Goal: Task Accomplishment & Management: Manage account settings

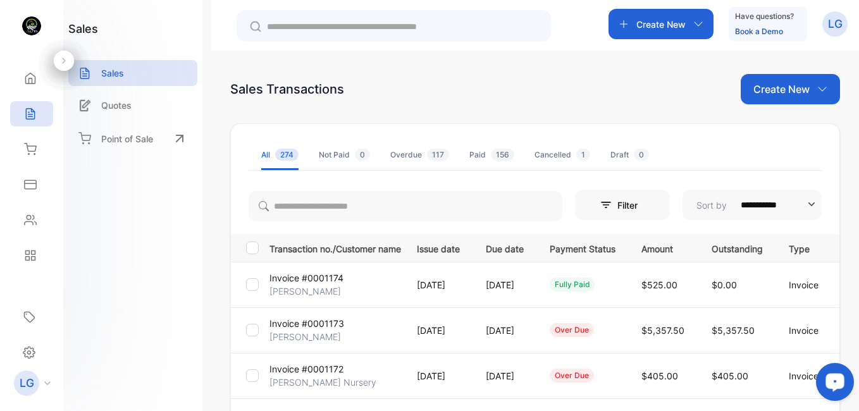
scroll to position [206, 0]
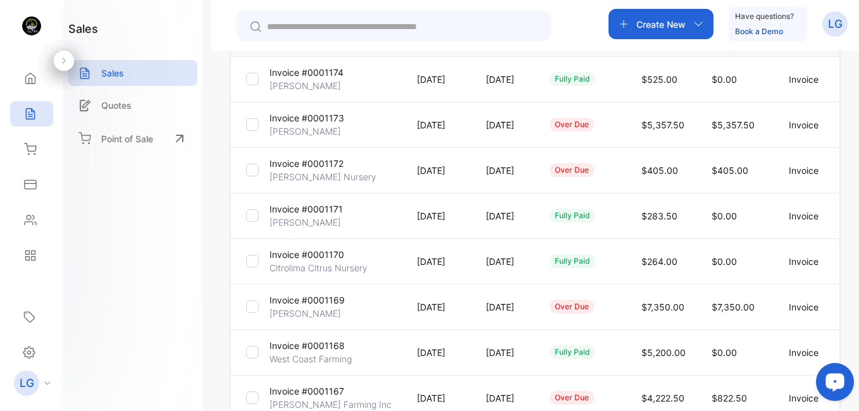
click at [535, 132] on td "29 May, 2025" at bounding box center [503, 125] width 64 height 46
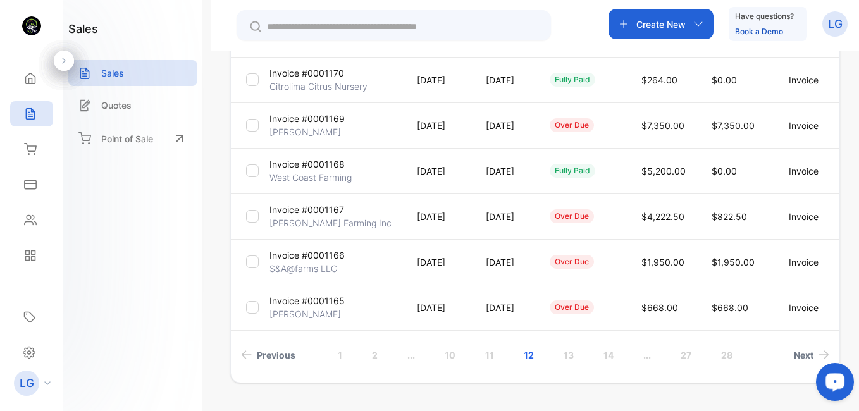
scroll to position [389, 0]
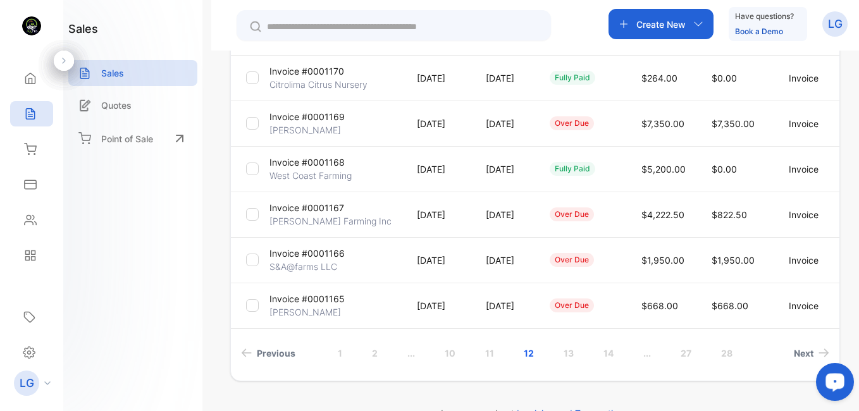
click at [320, 258] on p "Invoice #0001166" at bounding box center [307, 253] width 75 height 13
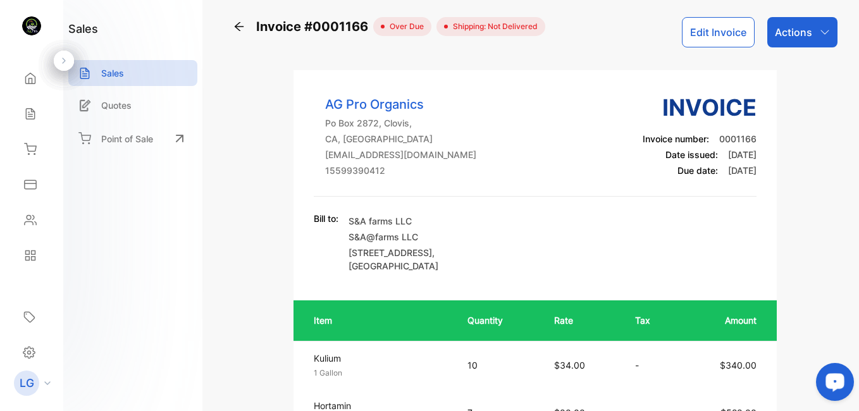
scroll to position [2, 0]
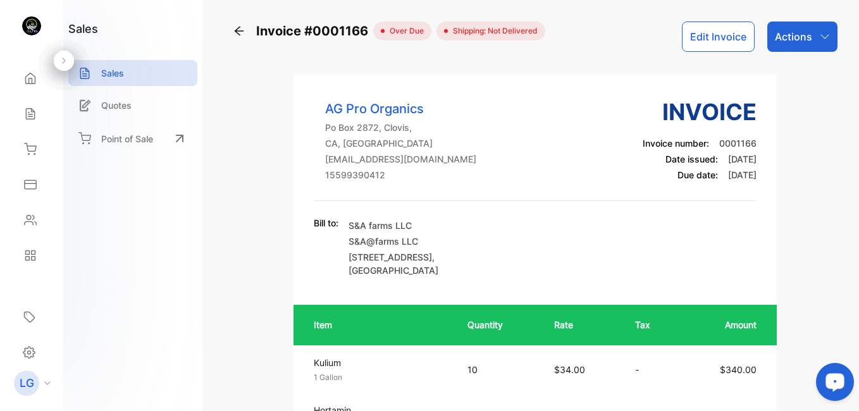
click at [815, 49] on div "Actions" at bounding box center [803, 37] width 70 height 30
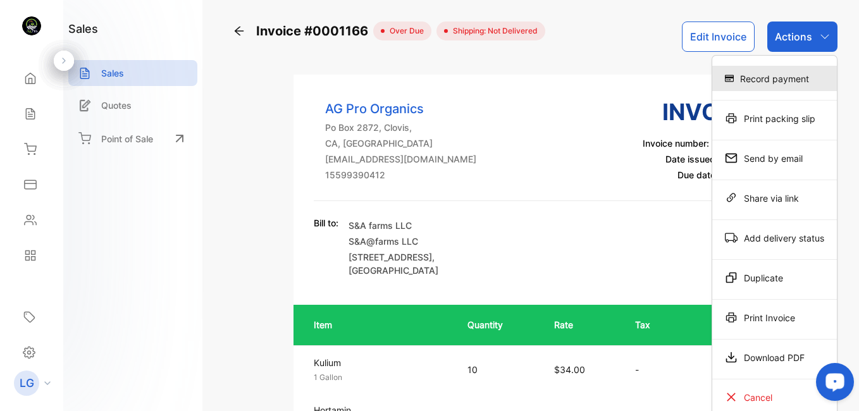
click at [785, 90] on div "Record payment" at bounding box center [775, 78] width 125 height 25
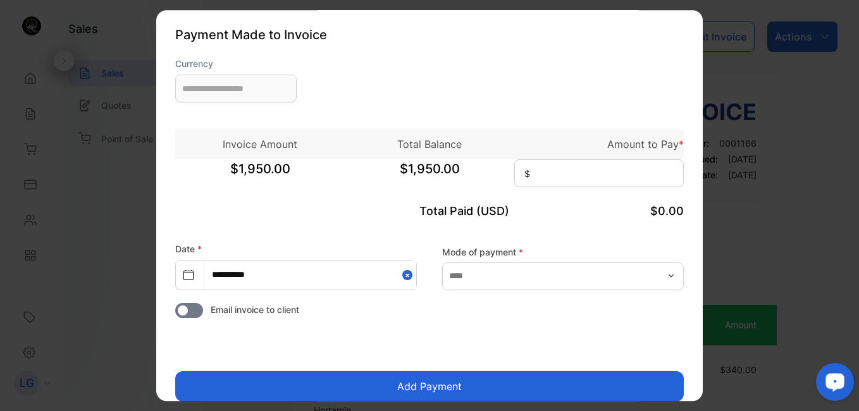
type input "**********"
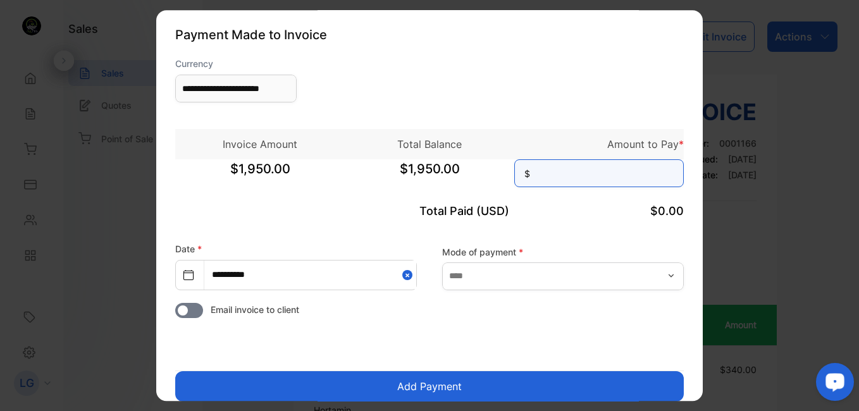
click at [557, 182] on input at bounding box center [599, 173] width 170 height 28
type input "********"
click at [283, 378] on button "Add Payment" at bounding box center [429, 386] width 509 height 30
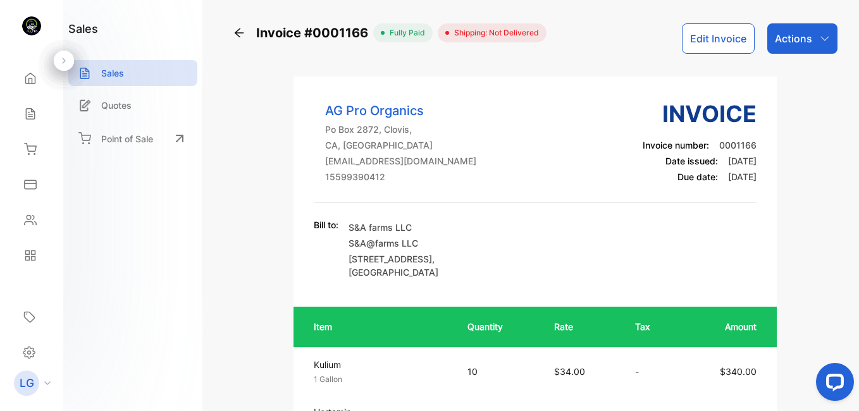
click at [236, 34] on icon at bounding box center [239, 32] width 9 height 9
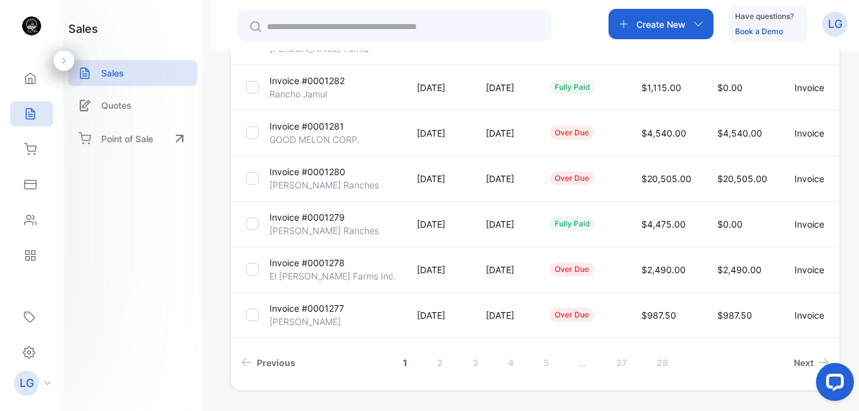
scroll to position [394, 0]
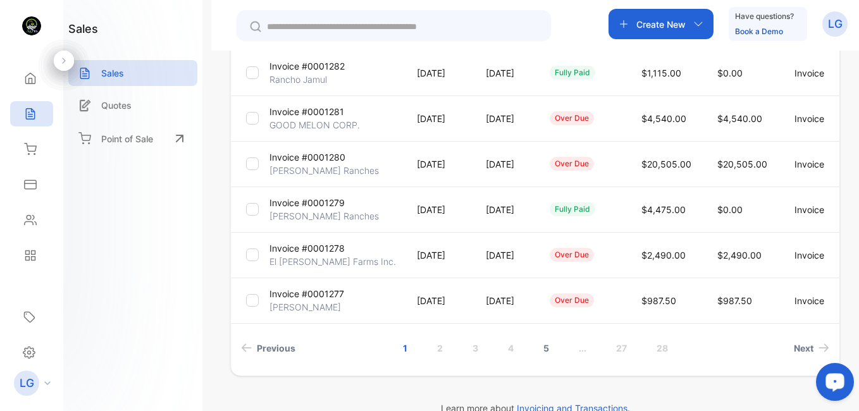
click at [549, 350] on link "5" at bounding box center [546, 348] width 36 height 23
click at [582, 356] on link "7" at bounding box center [581, 348] width 35 height 23
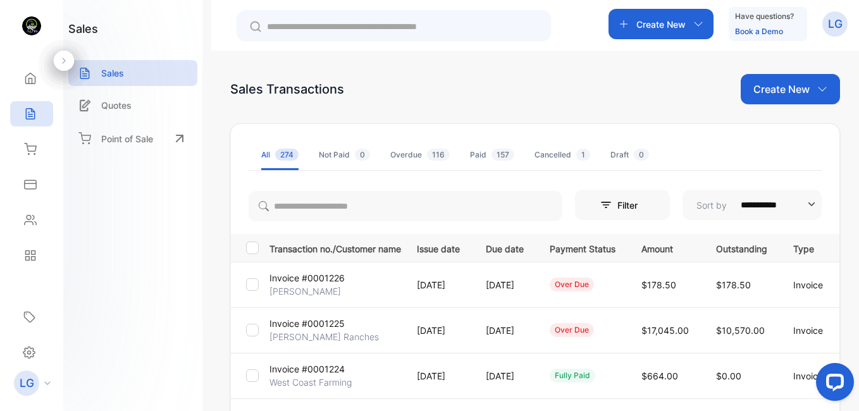
scroll to position [418, 0]
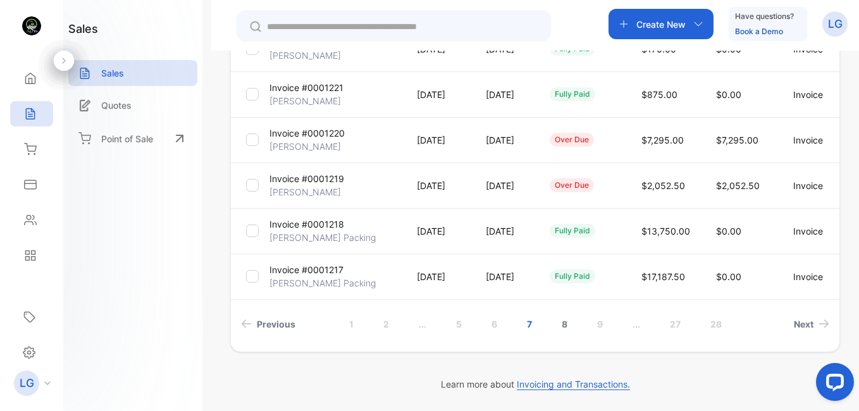
click at [558, 323] on link "8" at bounding box center [565, 324] width 36 height 23
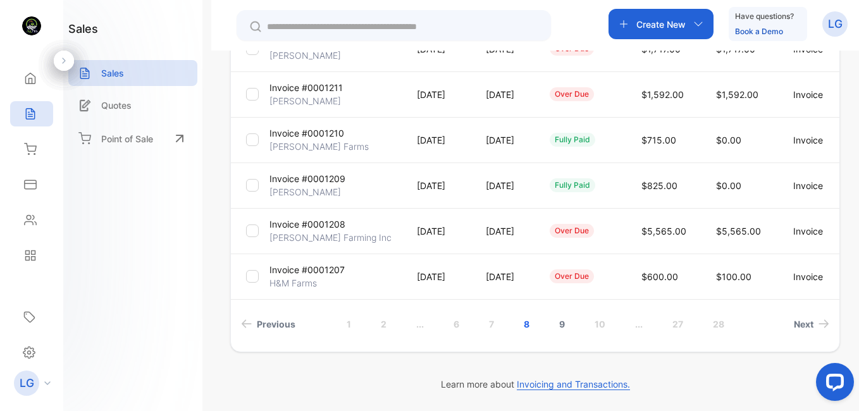
click at [558, 324] on link "9" at bounding box center [562, 324] width 36 height 23
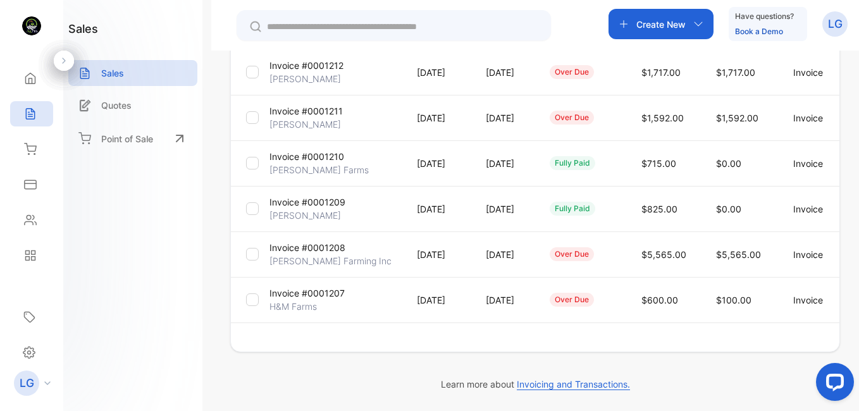
scroll to position [395, 0]
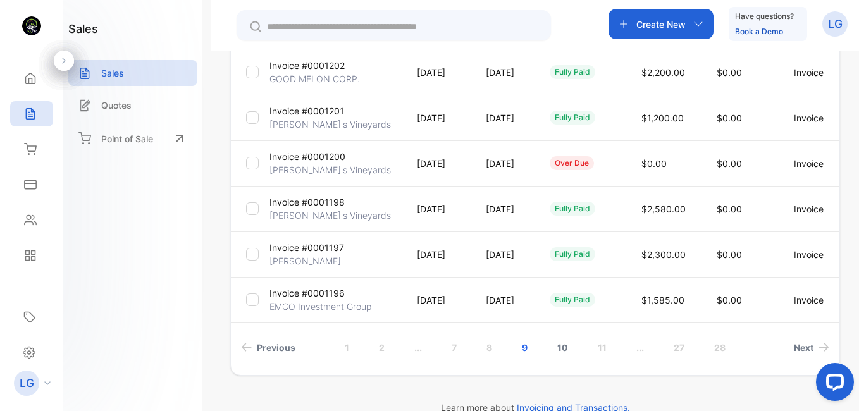
click at [563, 347] on link "10" at bounding box center [562, 347] width 41 height 23
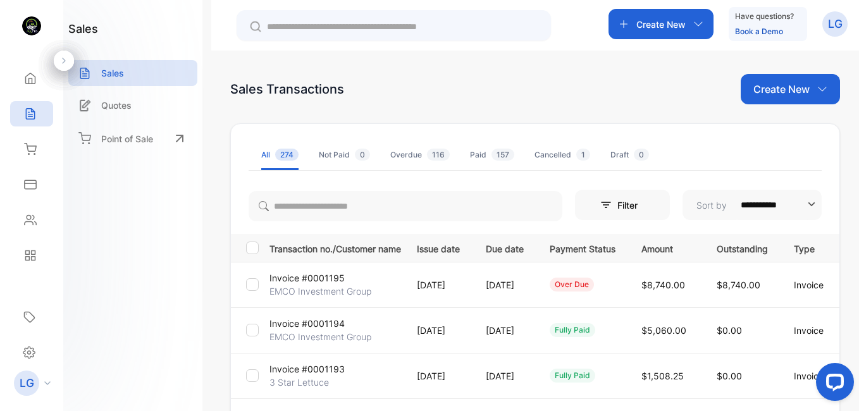
scroll to position [418, 0]
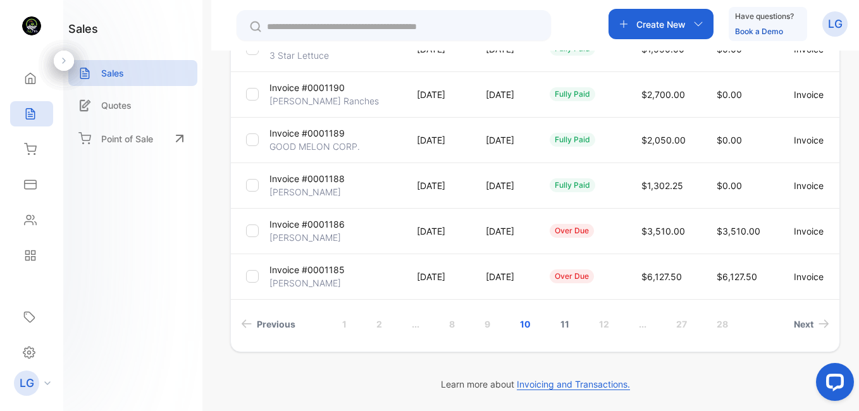
click at [565, 328] on link "11" at bounding box center [565, 324] width 39 height 23
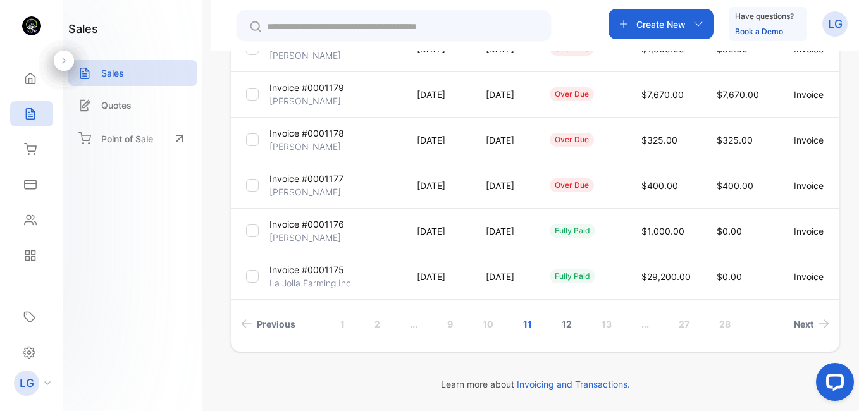
click at [564, 328] on link "12" at bounding box center [567, 324] width 41 height 23
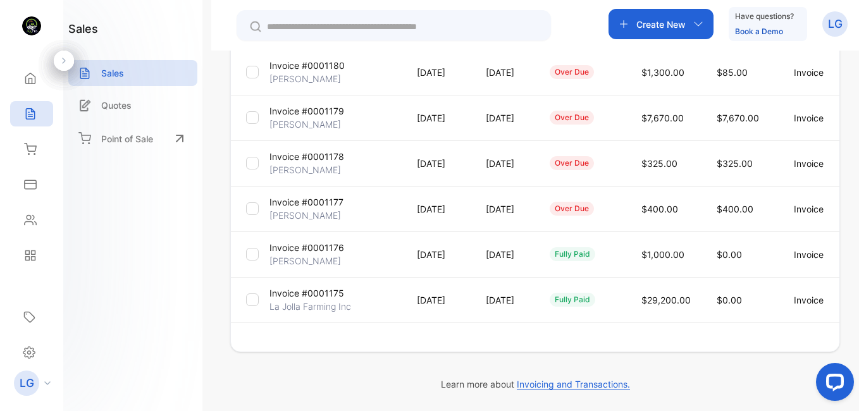
scroll to position [395, 0]
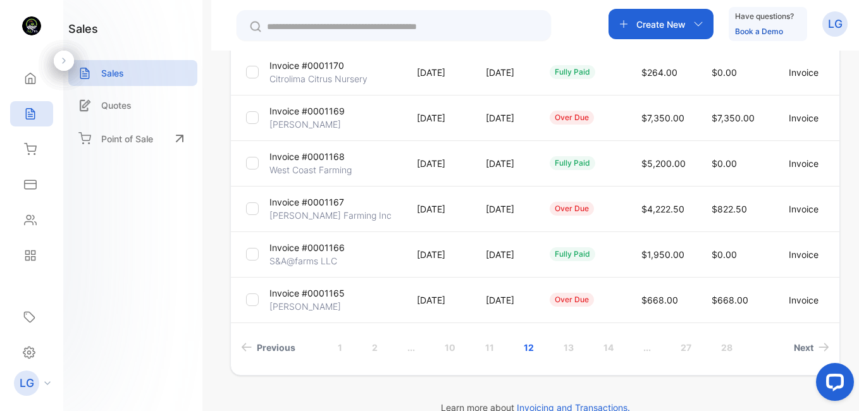
click at [332, 299] on p "Invoice #0001165" at bounding box center [307, 293] width 75 height 13
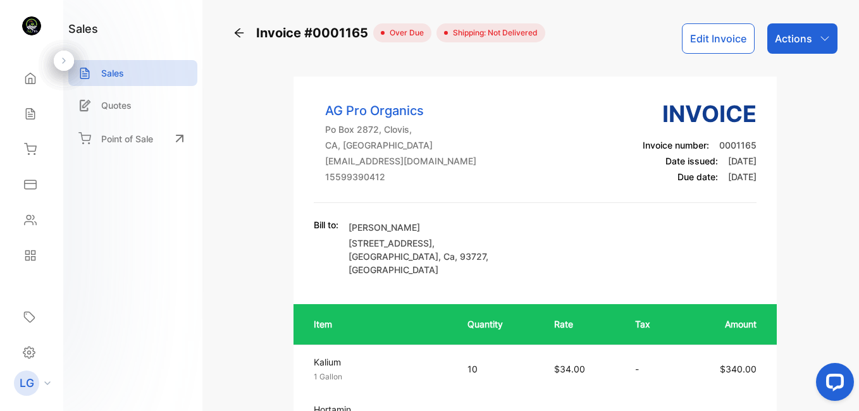
click at [779, 29] on div "Actions" at bounding box center [803, 38] width 70 height 30
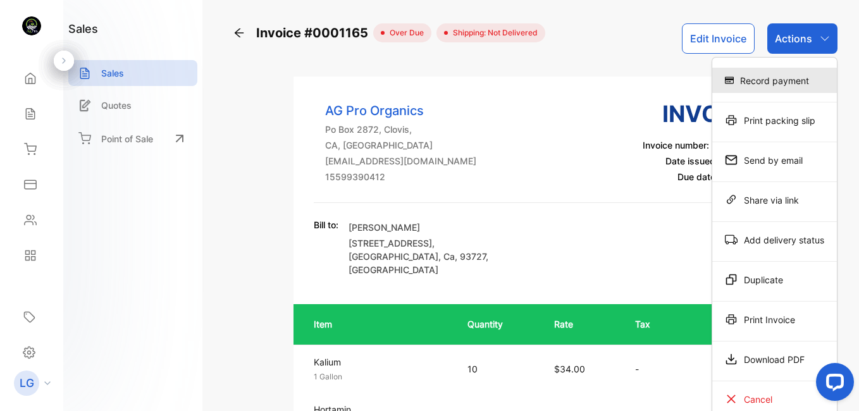
click at [769, 87] on div "Record payment" at bounding box center [775, 80] width 125 height 25
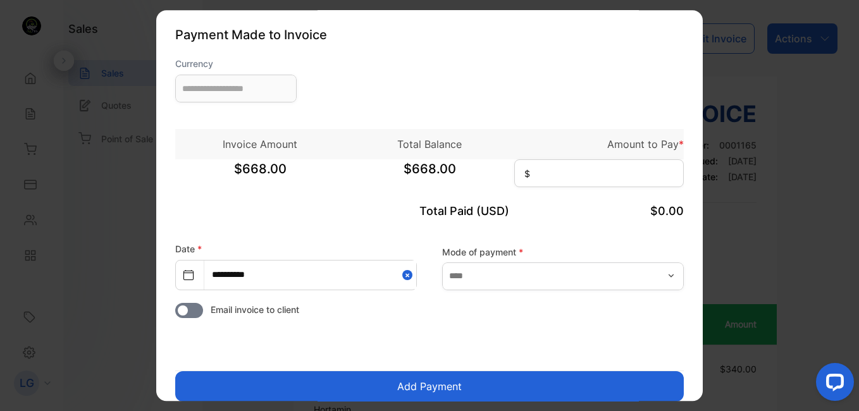
type input "**********"
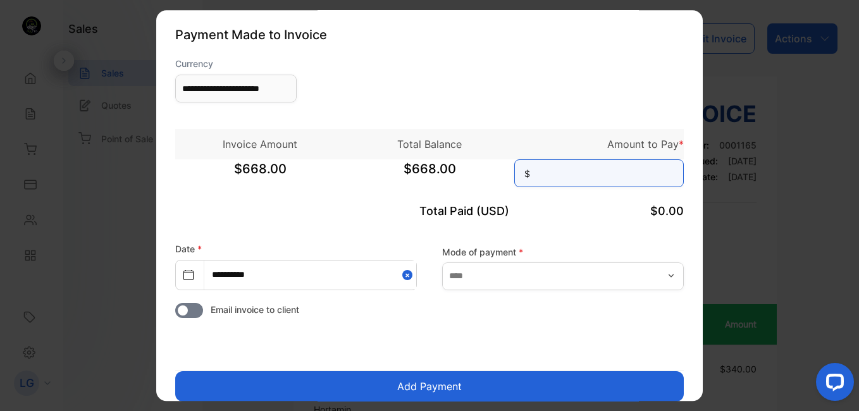
click at [583, 179] on input at bounding box center [599, 173] width 170 height 28
type input "******"
click at [381, 386] on button "Add Payment" at bounding box center [429, 386] width 509 height 30
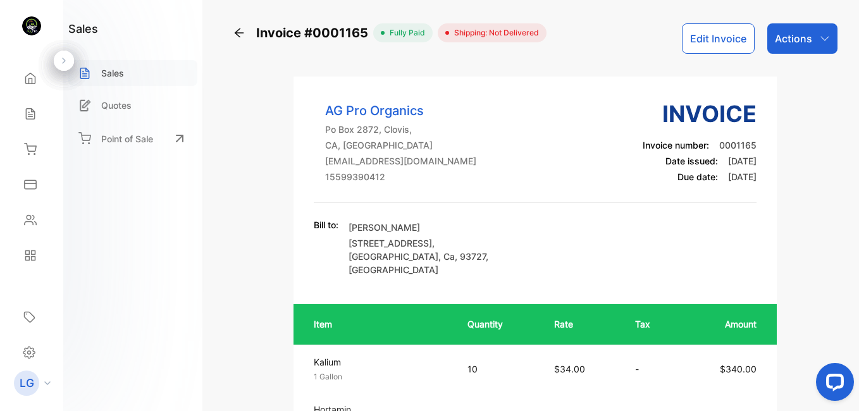
click at [125, 72] on div "Sales" at bounding box center [132, 73] width 129 height 26
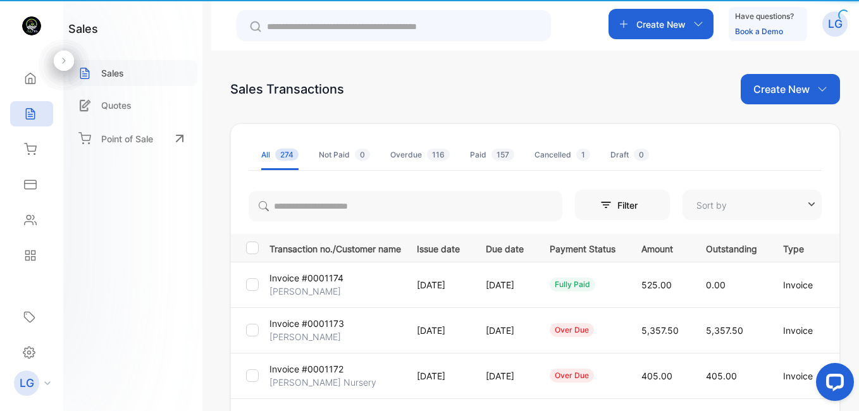
type input "**********"
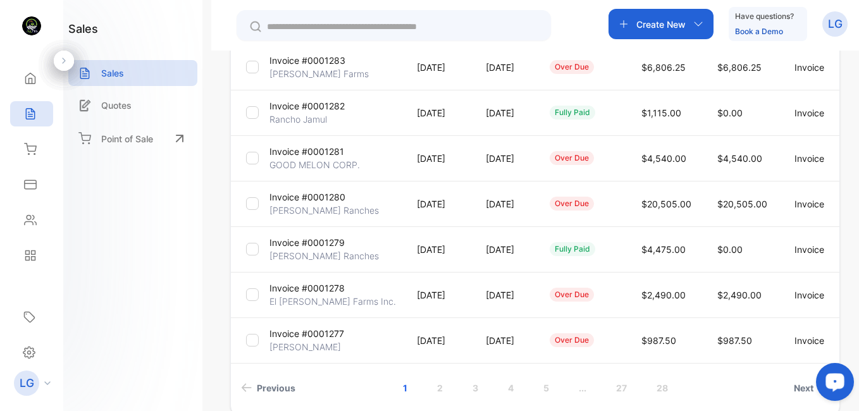
scroll to position [385, 0]
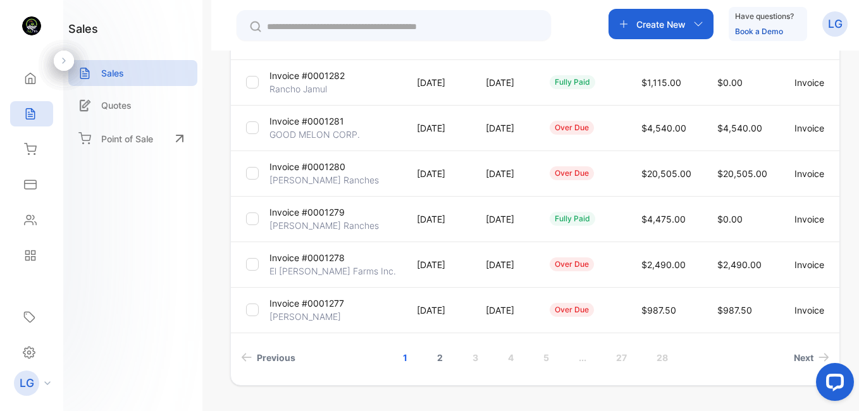
click at [438, 358] on link "2" at bounding box center [440, 357] width 36 height 23
click at [409, 27] on div "Fetching Latest invoice, please wait..." at bounding box center [429, 205] width 859 height 411
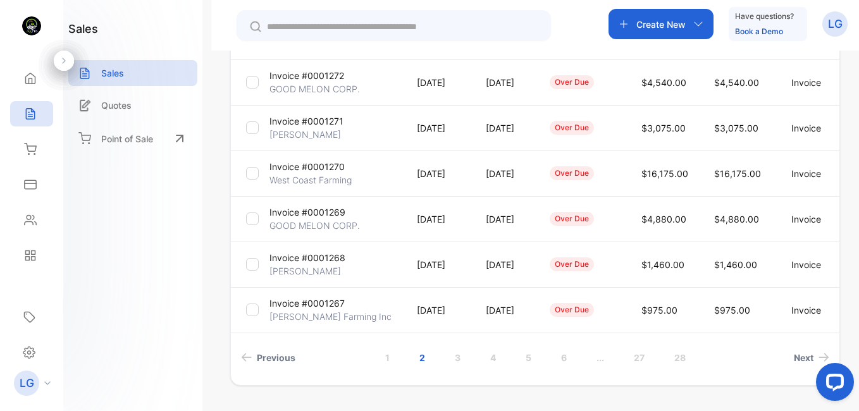
click at [409, 26] on input "text" at bounding box center [402, 26] width 271 height 13
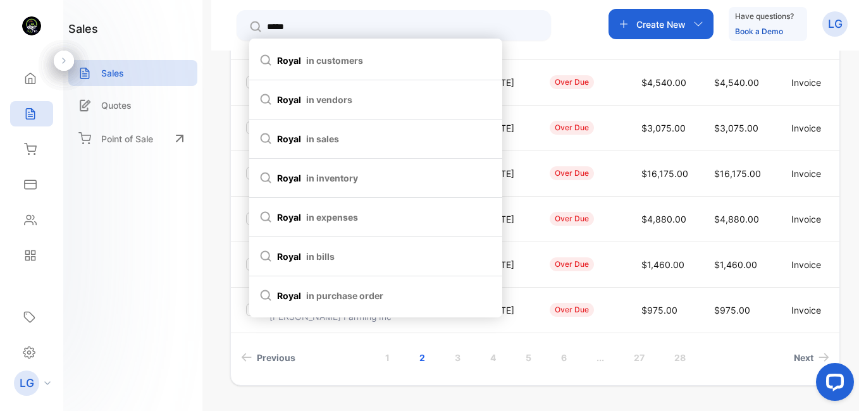
type input "*****"
click at [316, 137] on span "in sales" at bounding box center [322, 138] width 33 height 13
type input "*****"
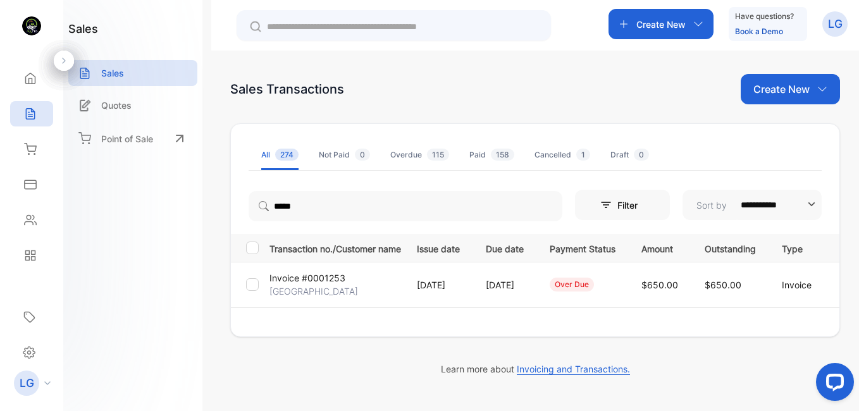
scroll to position [0, 0]
click at [285, 278] on p "Invoice #0001253" at bounding box center [308, 277] width 76 height 13
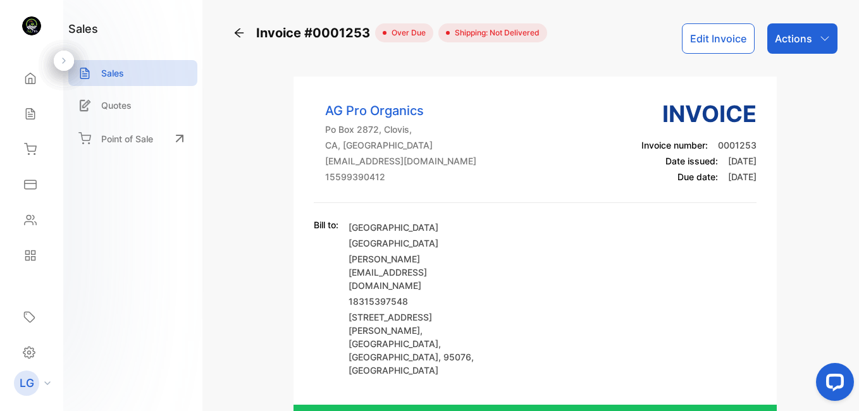
click at [781, 47] on div "Actions" at bounding box center [803, 38] width 70 height 30
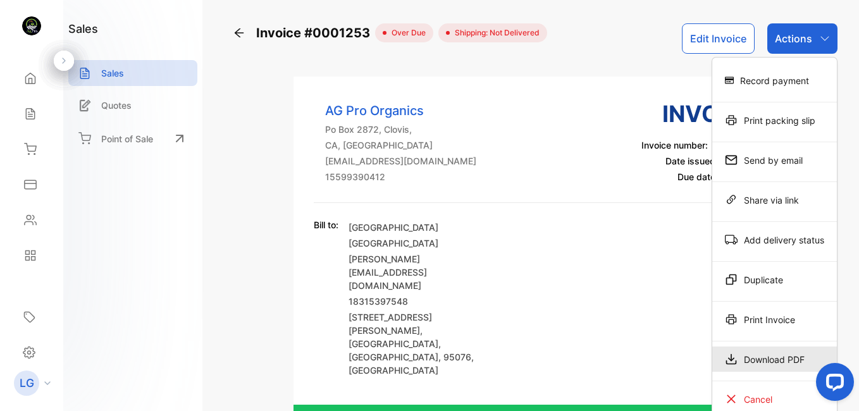
click at [768, 360] on div "Download PDF" at bounding box center [775, 359] width 125 height 25
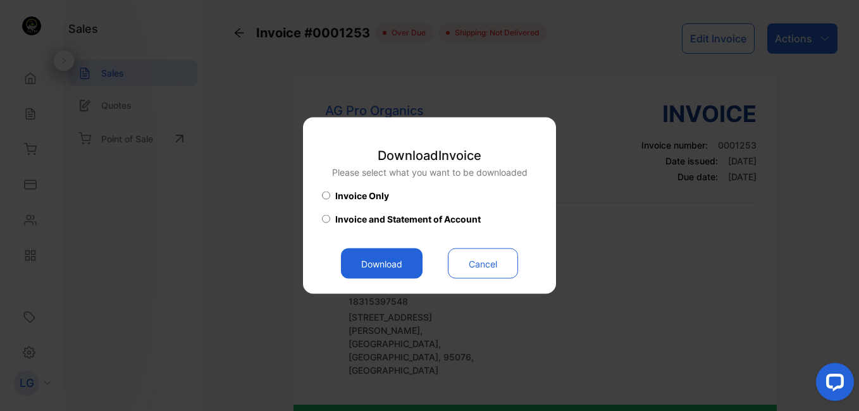
click at [377, 275] on button "Download" at bounding box center [382, 264] width 82 height 30
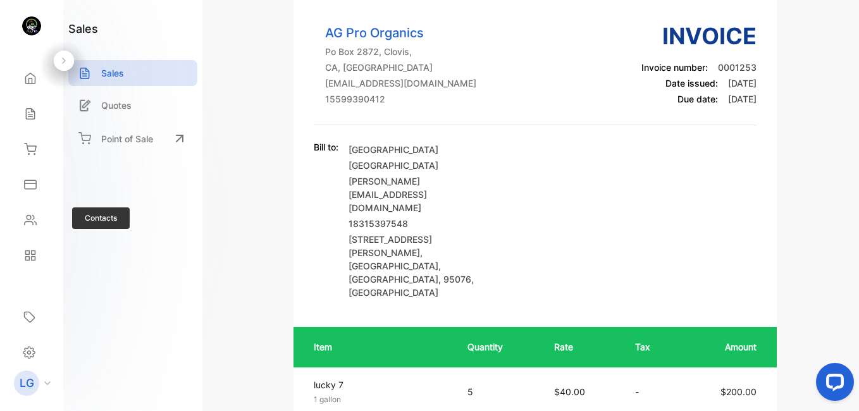
scroll to position [76, 0]
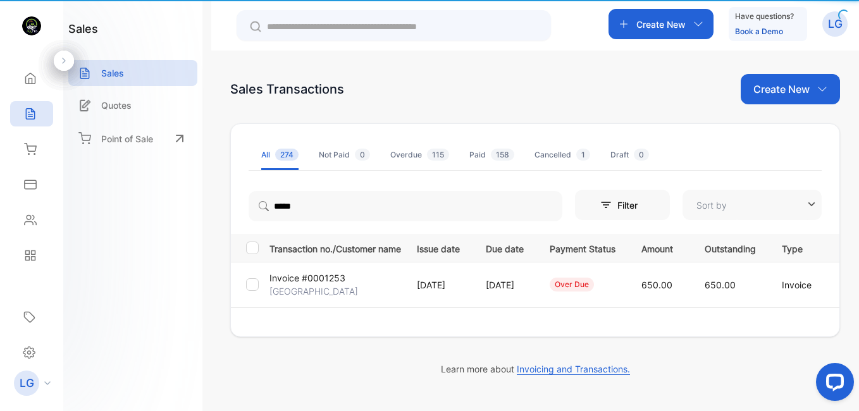
type input "**********"
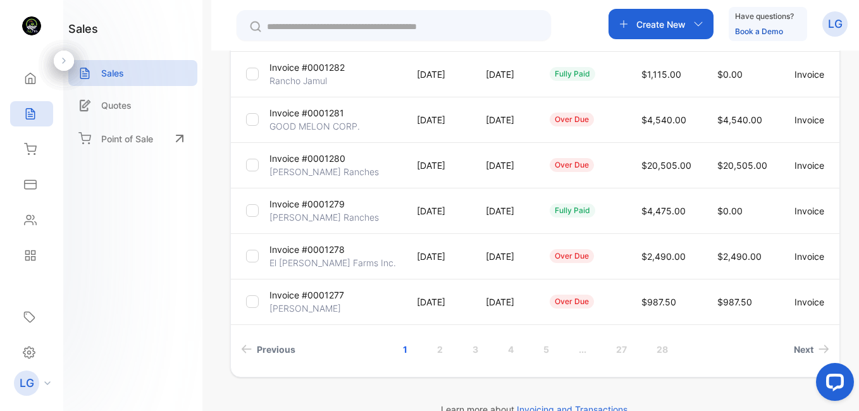
scroll to position [397, 0]
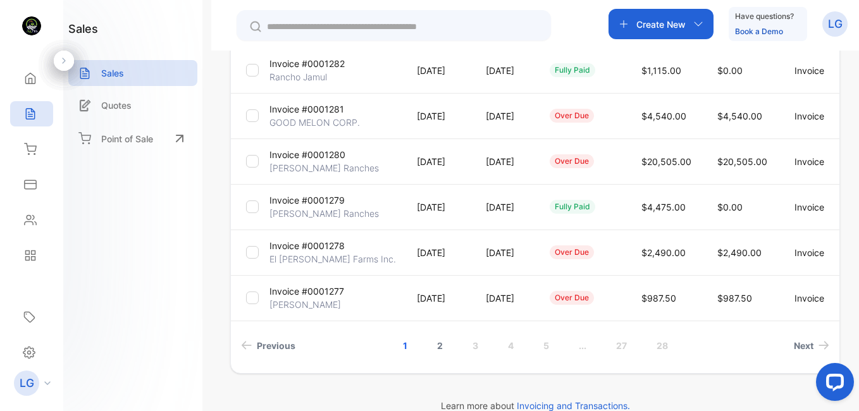
click at [432, 344] on link "2" at bounding box center [440, 345] width 36 height 23
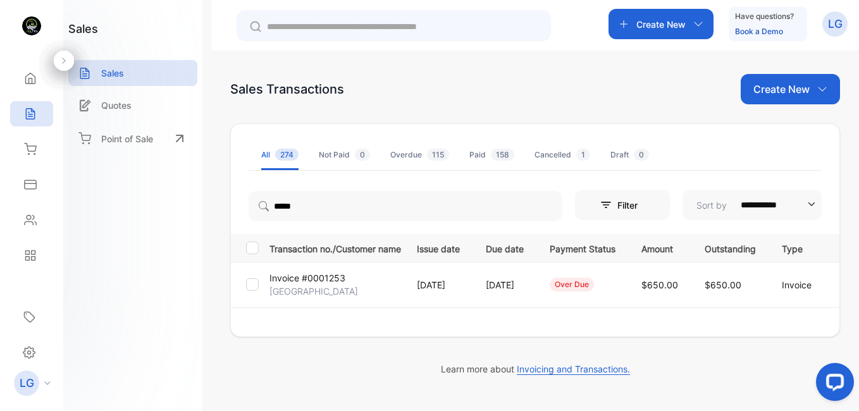
scroll to position [0, 0]
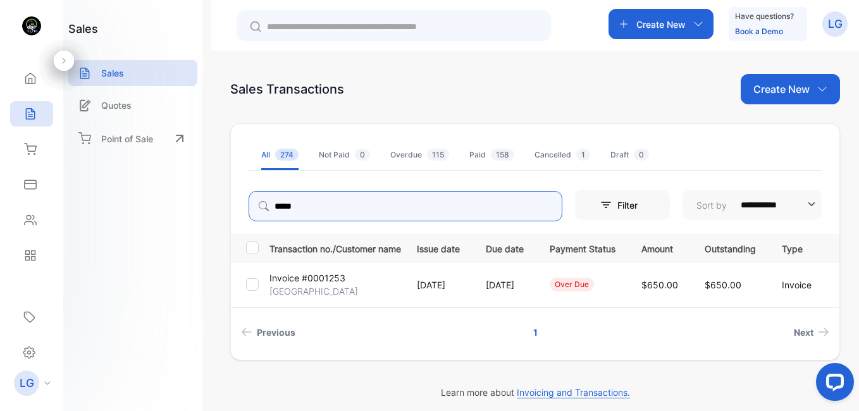
click at [380, 221] on input "*****" at bounding box center [406, 206] width 314 height 30
click at [523, 206] on input "*****" at bounding box center [406, 206] width 314 height 30
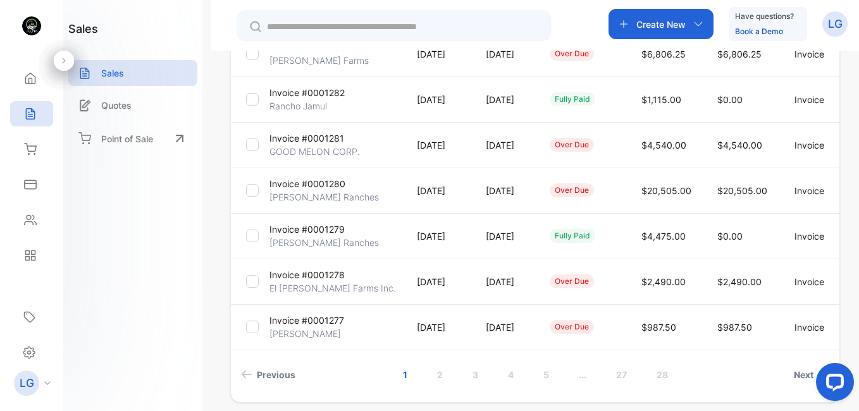
scroll to position [366, 0]
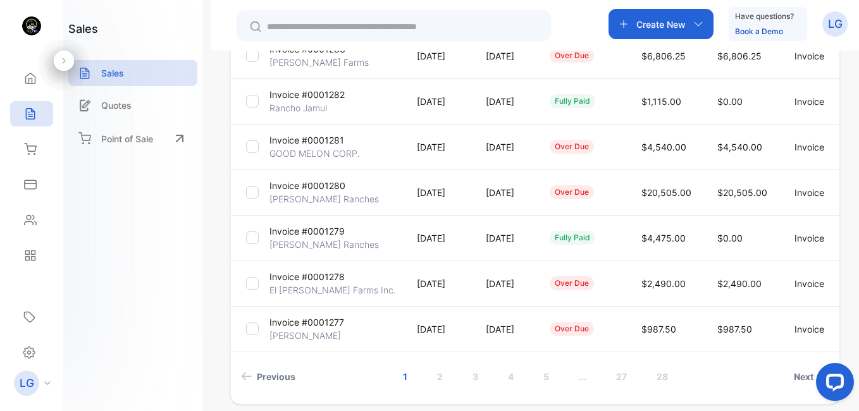
click at [524, 244] on p "[DATE]" at bounding box center [505, 238] width 38 height 13
click at [798, 375] on span "Next" at bounding box center [804, 376] width 20 height 13
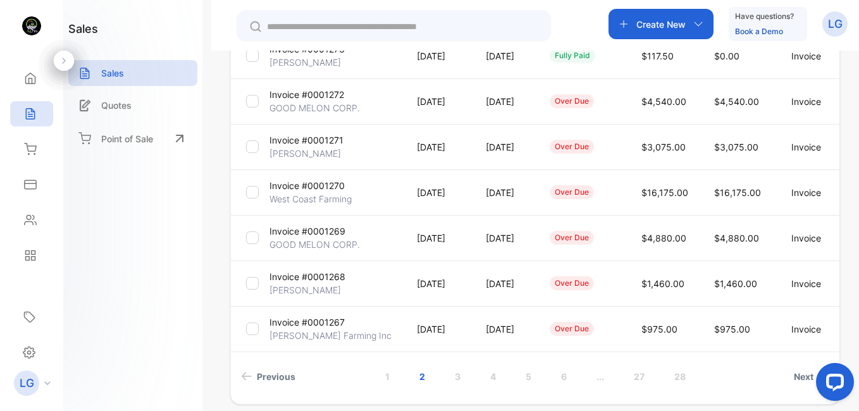
click at [853, 246] on div "**********" at bounding box center [535, 256] width 648 height 411
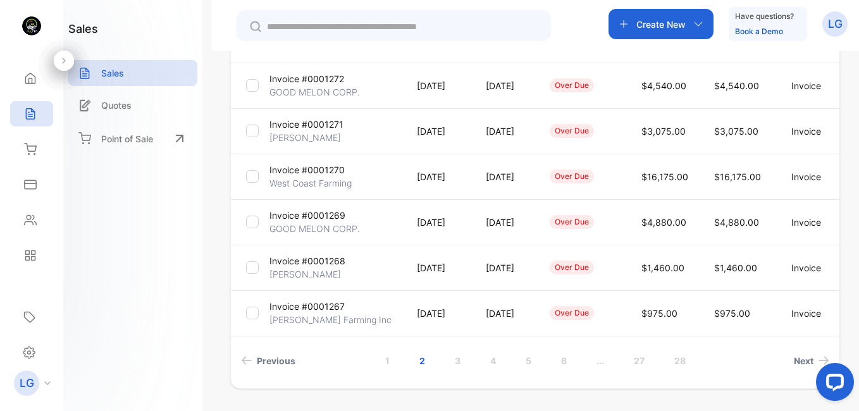
scroll to position [384, 0]
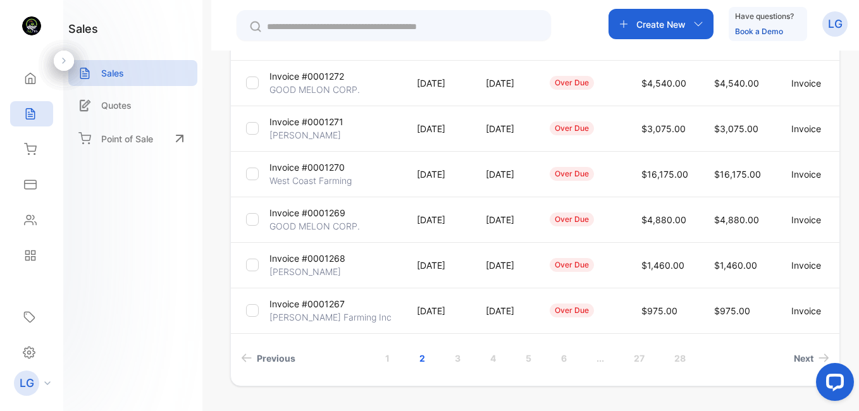
click at [328, 309] on p "Invoice #0001267" at bounding box center [307, 303] width 75 height 13
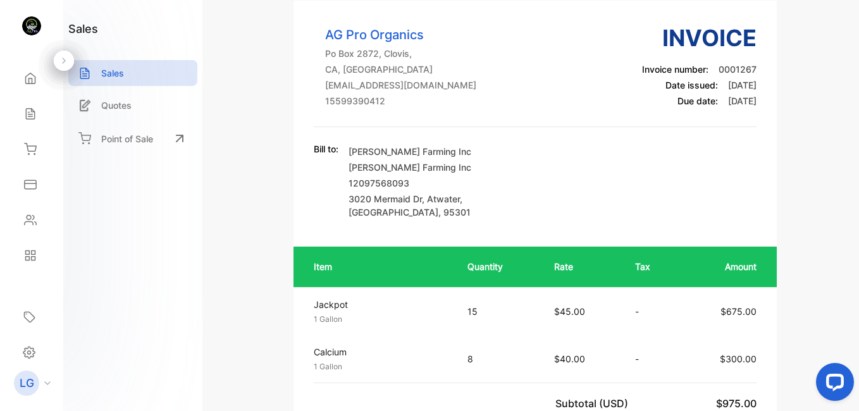
scroll to position [35, 0]
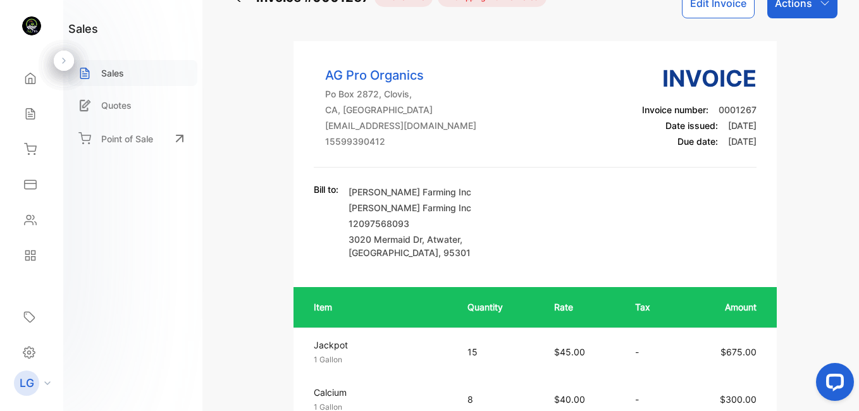
click at [120, 61] on div "Sales" at bounding box center [132, 73] width 129 height 26
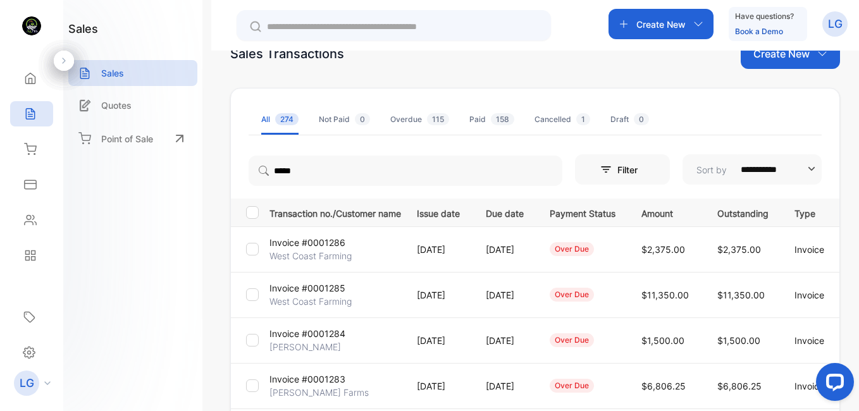
scroll to position [8, 0]
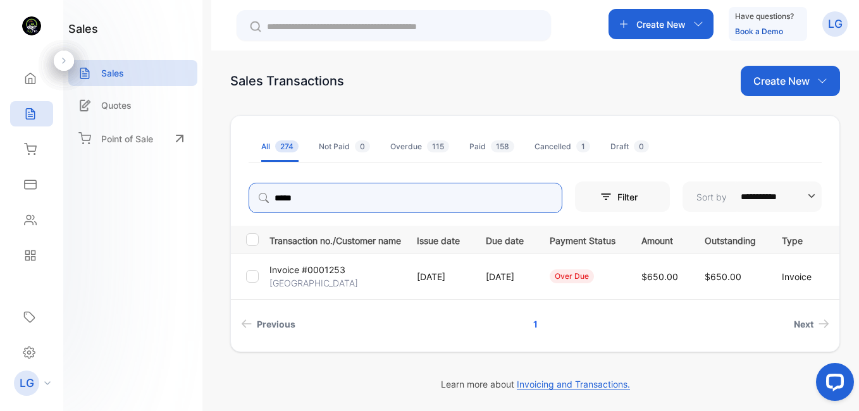
click at [525, 197] on input "*****" at bounding box center [406, 198] width 314 height 30
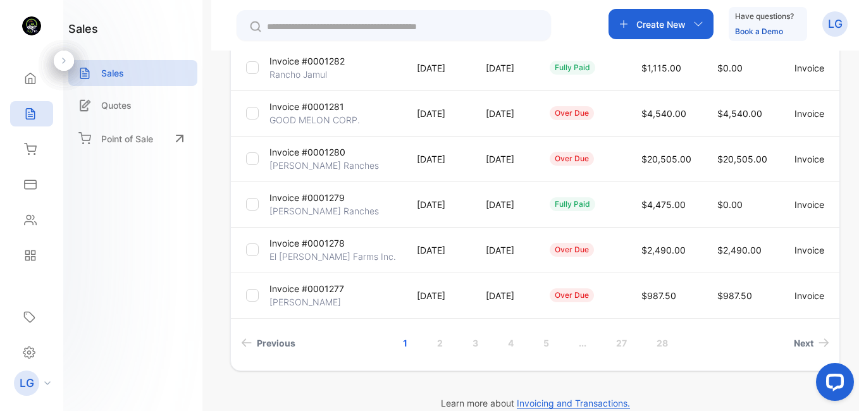
scroll to position [397, 0]
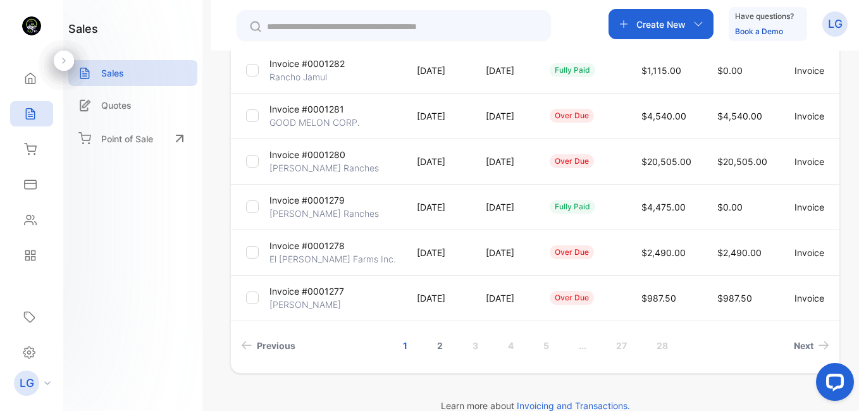
click at [440, 347] on link "2" at bounding box center [440, 345] width 36 height 23
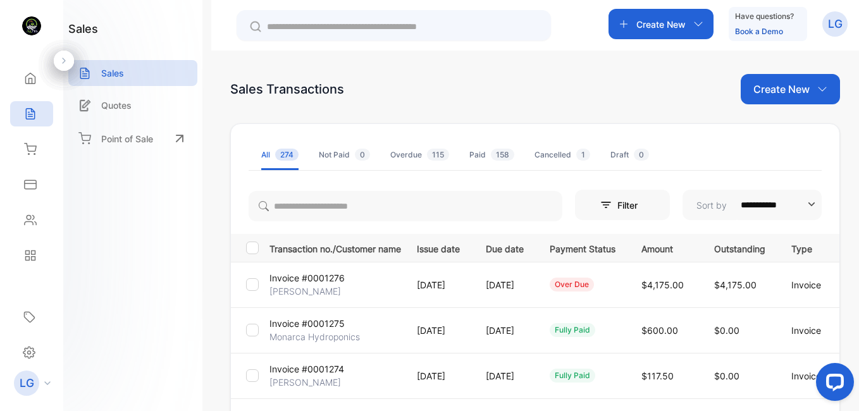
scroll to position [360, 0]
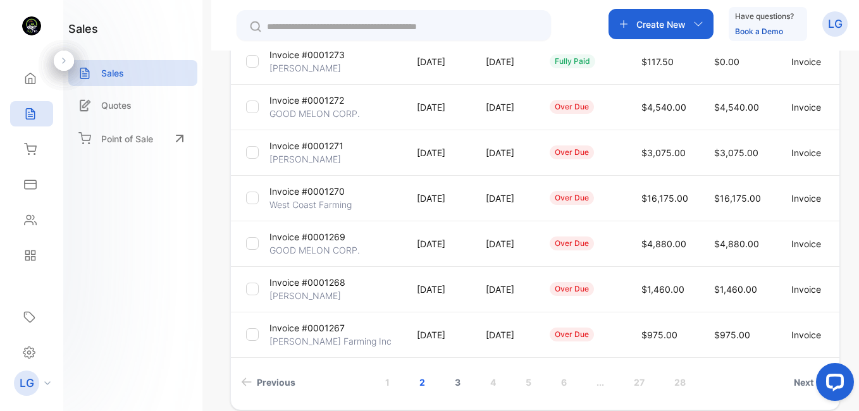
click at [460, 377] on link "3" at bounding box center [458, 382] width 36 height 23
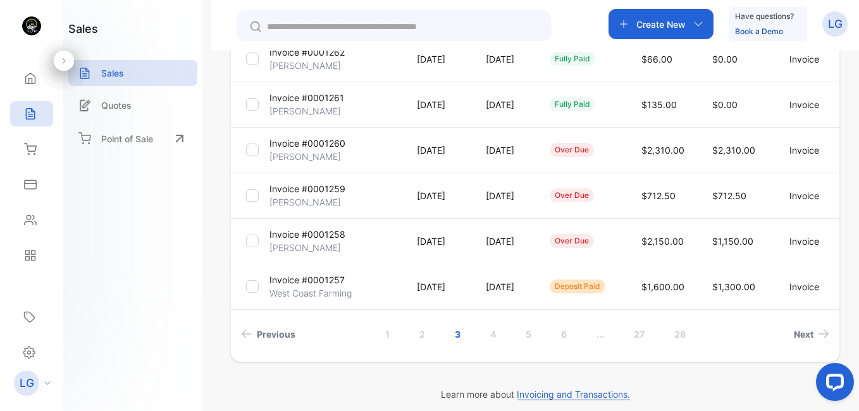
scroll to position [408, 0]
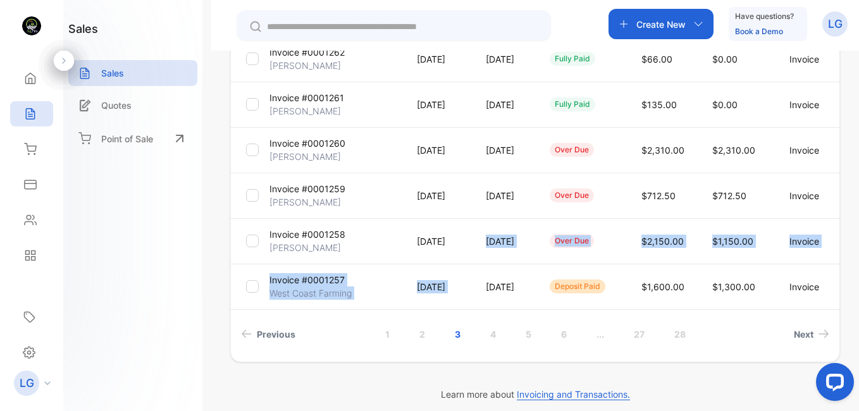
drag, startPoint x: 499, startPoint y: 277, endPoint x: 499, endPoint y: 284, distance: 7.6
click at [499, 284] on tbody "Invoice #0001266 GOOD MELON CORP. 04 Aug, 2025 05 Aug, 2025 fully paid $3,750.0…" at bounding box center [553, 82] width 645 height 456
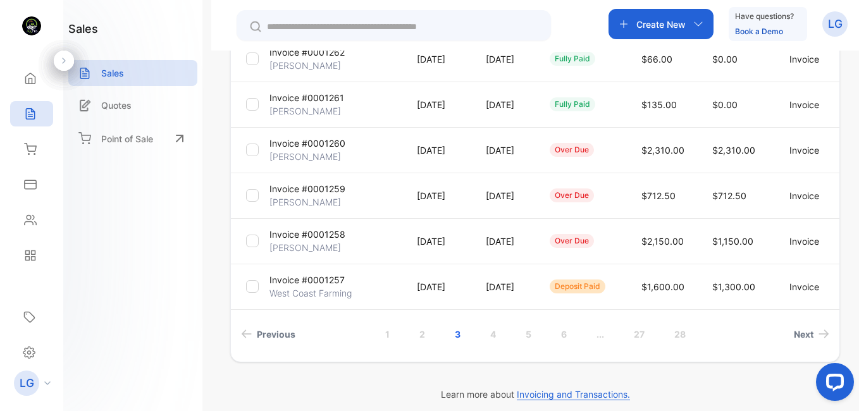
drag, startPoint x: 499, startPoint y: 284, endPoint x: 501, endPoint y: 325, distance: 40.5
click at [501, 325] on link "4" at bounding box center [493, 334] width 36 height 23
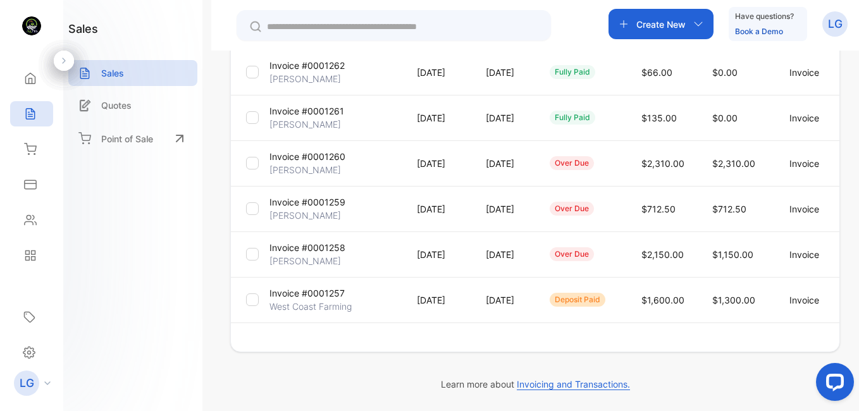
click at [491, 329] on div "**********" at bounding box center [535, 41] width 610 height 624
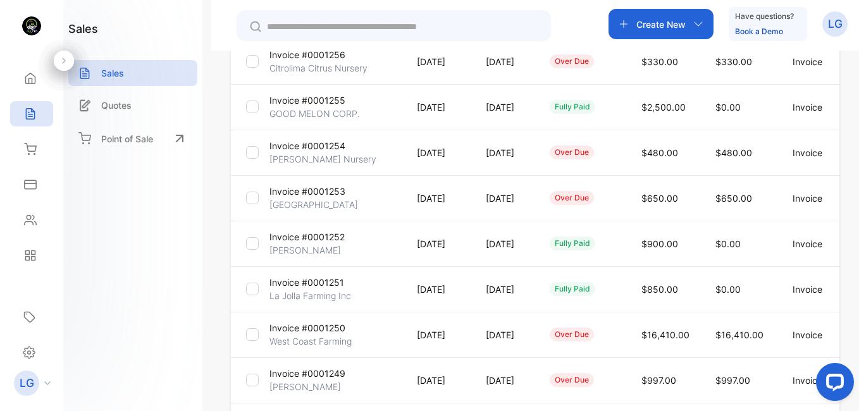
scroll to position [254, 0]
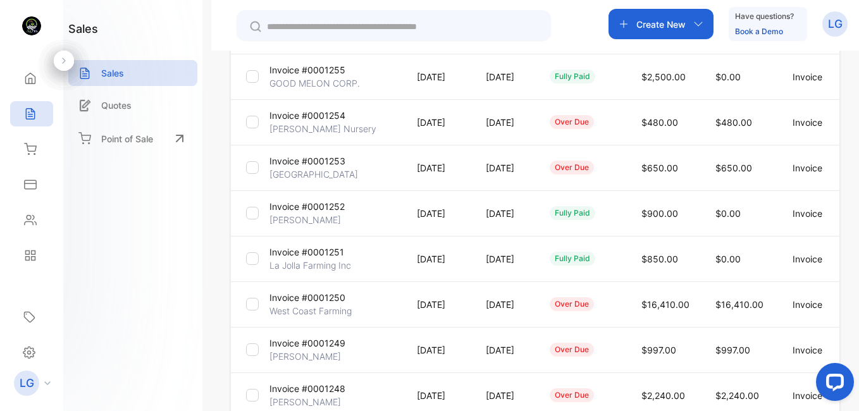
drag, startPoint x: 856, startPoint y: 258, endPoint x: 637, endPoint y: 135, distance: 251.0
click at [627, 135] on td "over due" at bounding box center [581, 122] width 92 height 46
drag, startPoint x: 709, startPoint y: 230, endPoint x: 676, endPoint y: 220, distance: 35.2
drag, startPoint x: 676, startPoint y: 220, endPoint x: 497, endPoint y: 174, distance: 184.2
click at [497, 174] on p "25 Jul, 2025" at bounding box center [505, 167] width 38 height 13
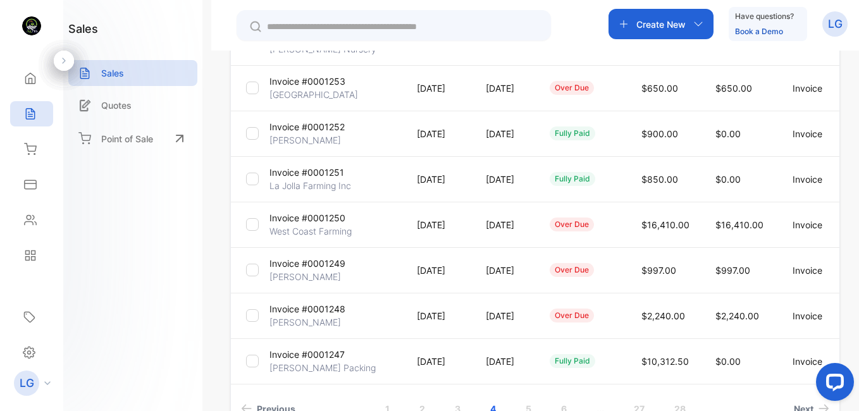
scroll to position [418, 0]
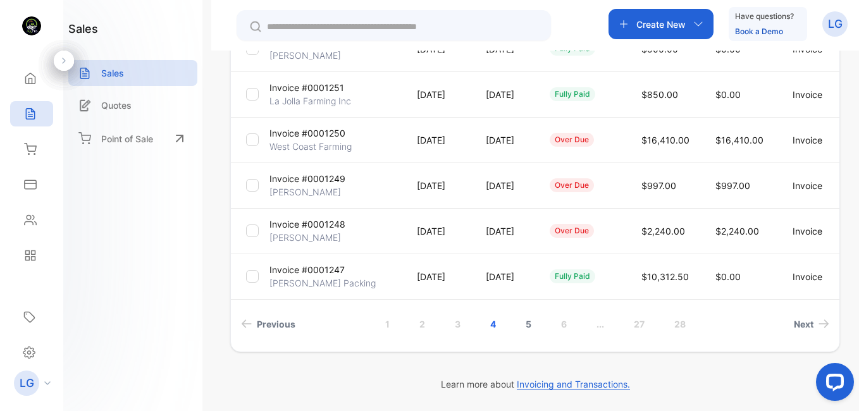
click at [532, 325] on link "5" at bounding box center [529, 324] width 36 height 23
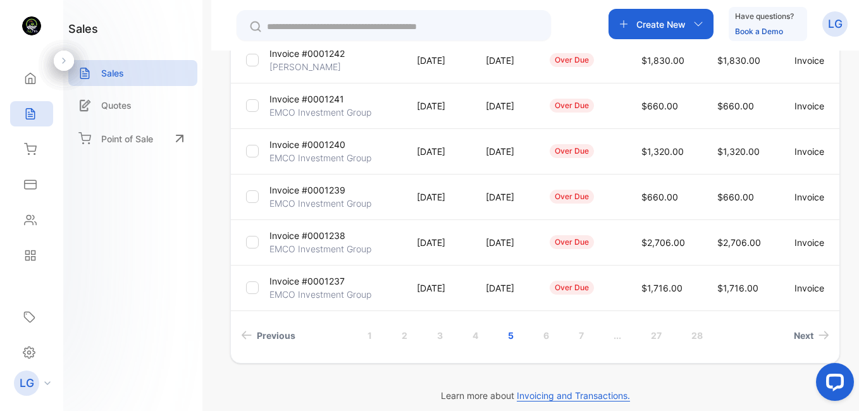
scroll to position [408, 0]
click at [539, 330] on link "6" at bounding box center [546, 334] width 36 height 23
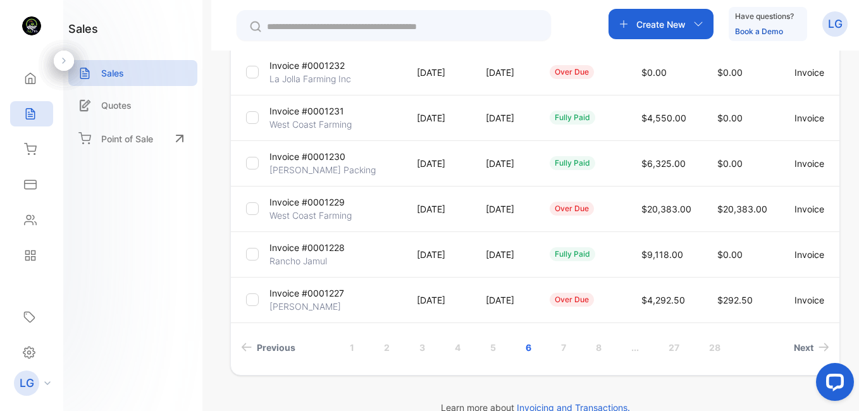
scroll to position [0, 0]
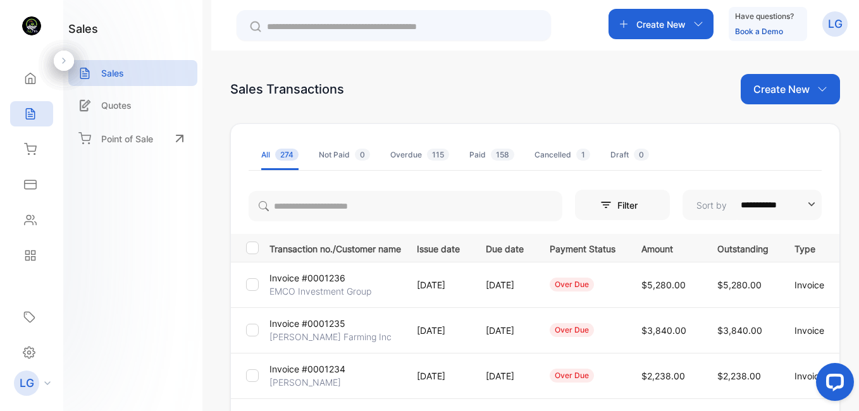
click at [440, 157] on span "115" at bounding box center [438, 155] width 22 height 12
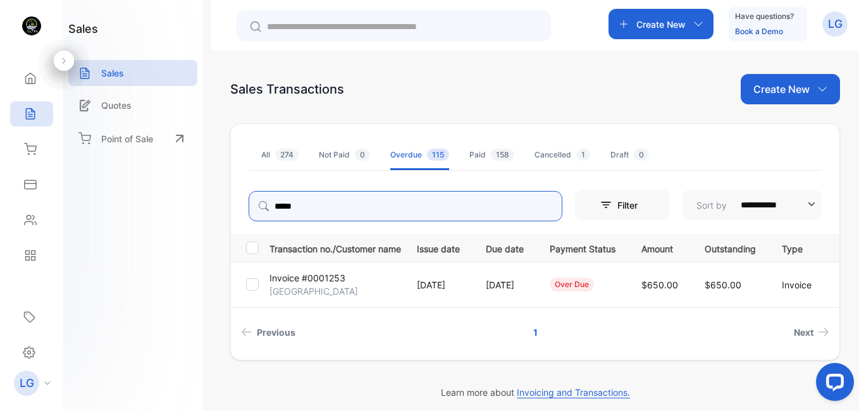
click at [524, 205] on input "*****" at bounding box center [406, 206] width 314 height 30
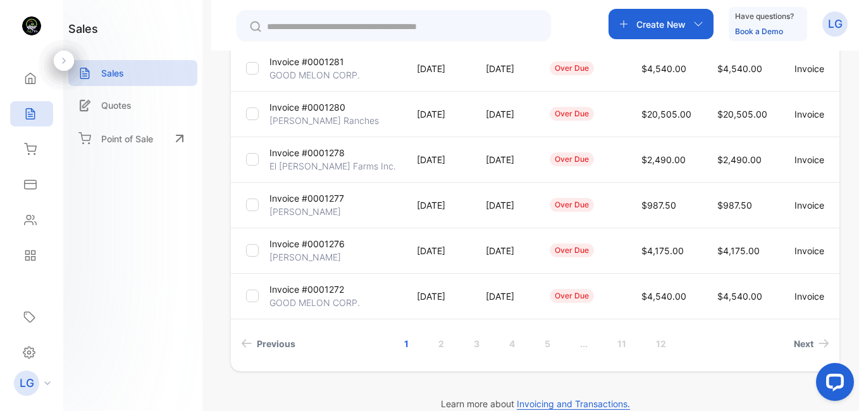
scroll to position [418, 0]
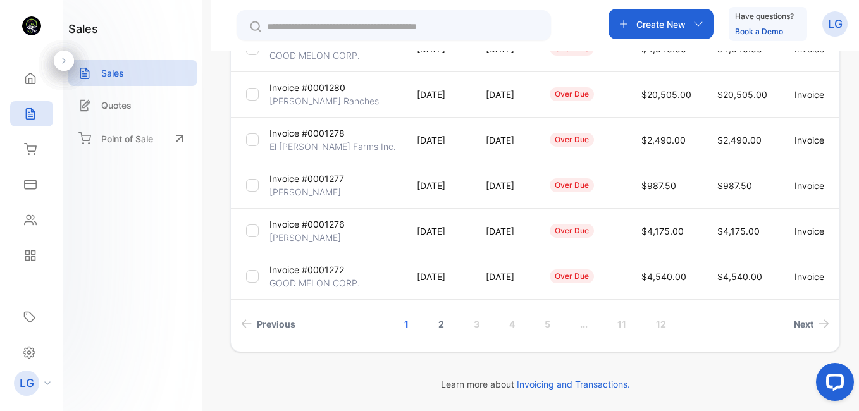
click at [439, 322] on link "2" at bounding box center [441, 324] width 36 height 23
click at [454, 322] on link "3" at bounding box center [459, 324] width 36 height 23
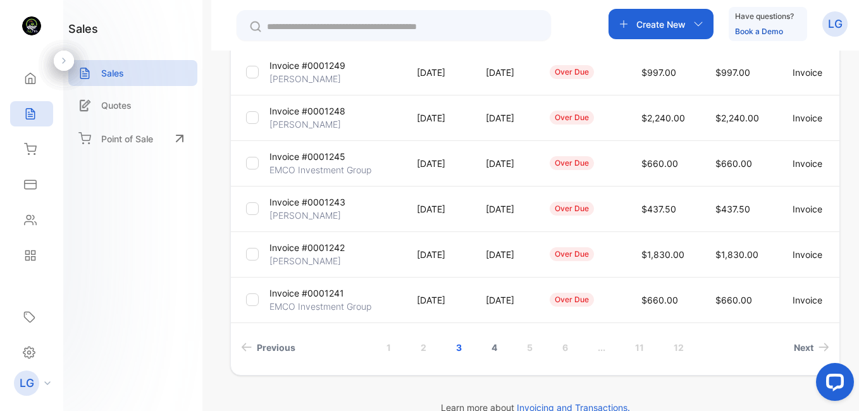
click at [497, 348] on link "4" at bounding box center [495, 347] width 36 height 23
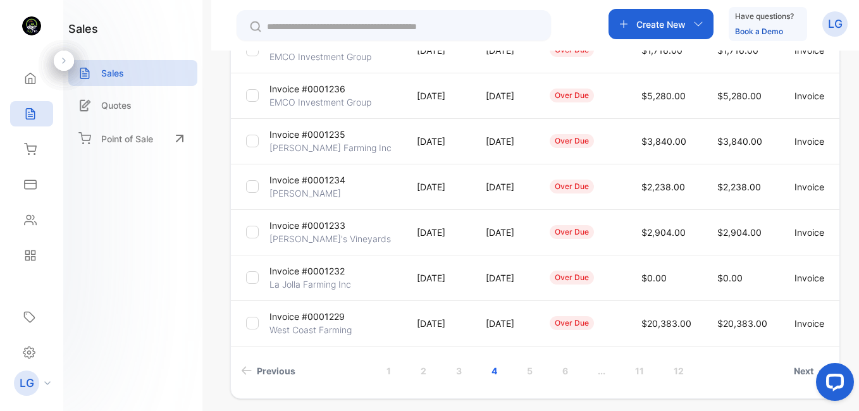
scroll to position [364, 0]
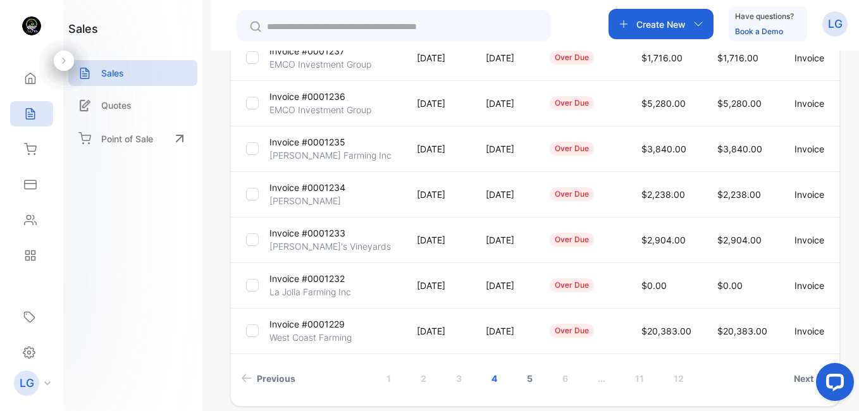
click at [530, 385] on link "5" at bounding box center [530, 378] width 36 height 23
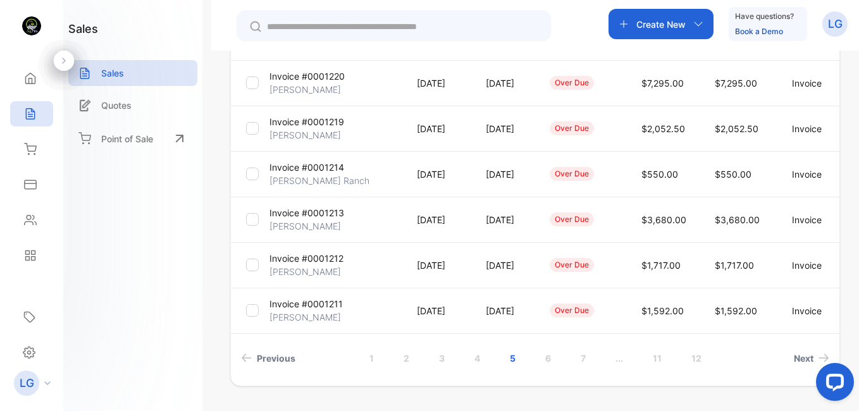
scroll to position [418, 0]
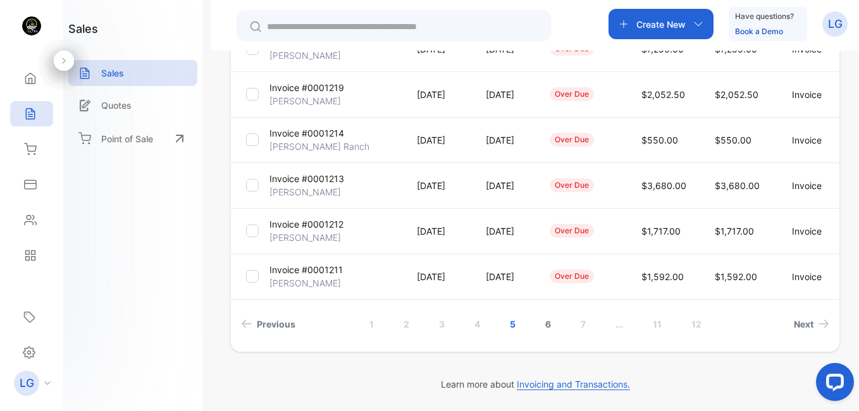
click at [548, 325] on link "6" at bounding box center [548, 324] width 36 height 23
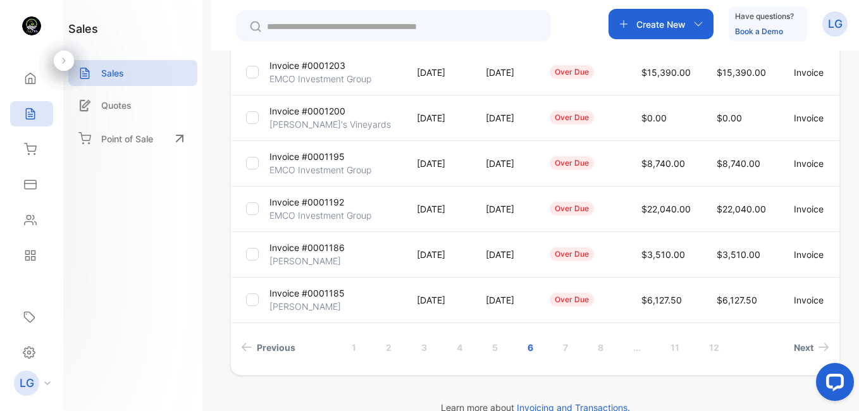
scroll to position [35, 0]
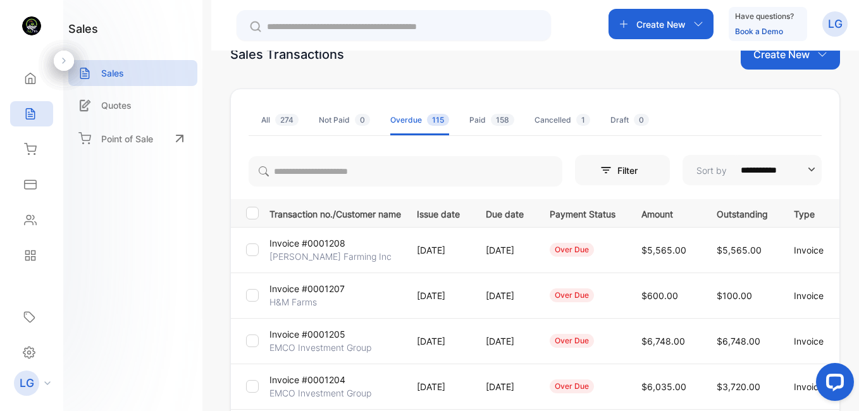
click at [330, 285] on p "Invoice #0001207" at bounding box center [307, 288] width 75 height 13
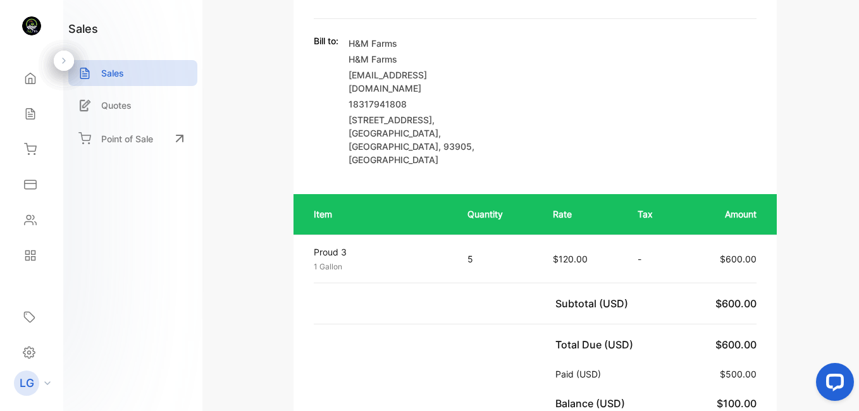
scroll to position [194, 0]
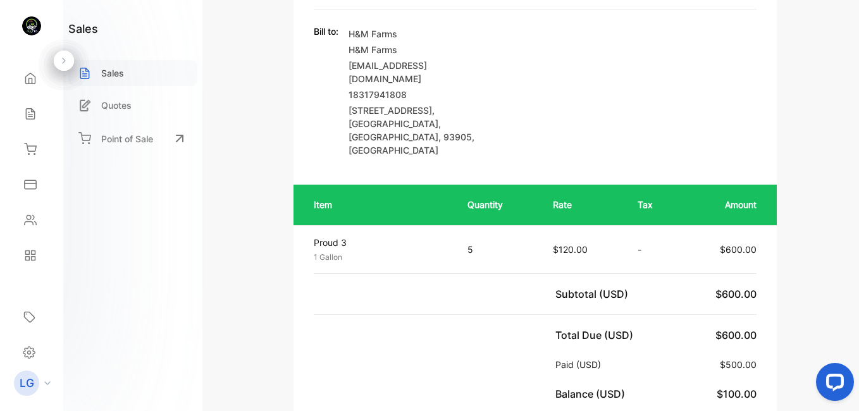
click at [123, 69] on p "Sales" at bounding box center [112, 72] width 23 height 13
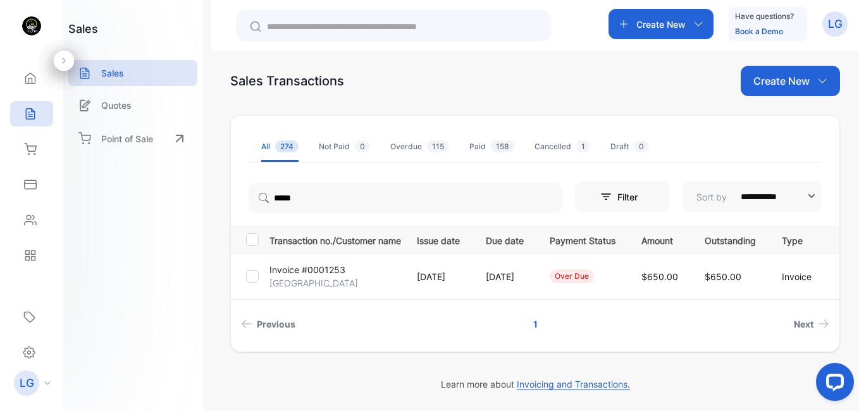
scroll to position [8, 0]
click at [428, 144] on span "115" at bounding box center [438, 146] width 22 height 12
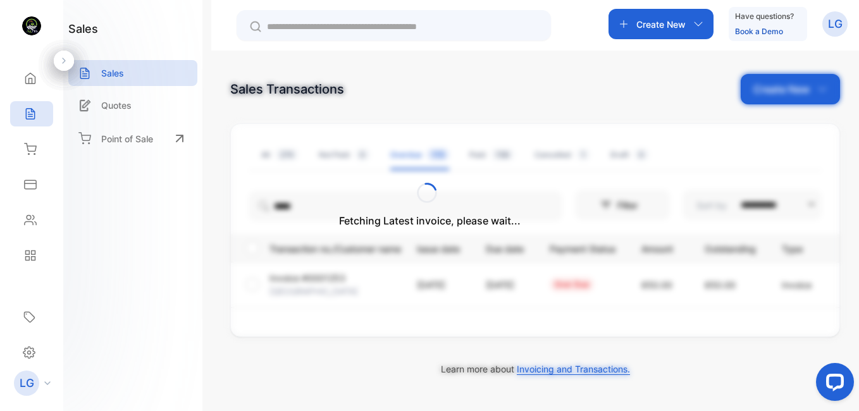
scroll to position [0, 0]
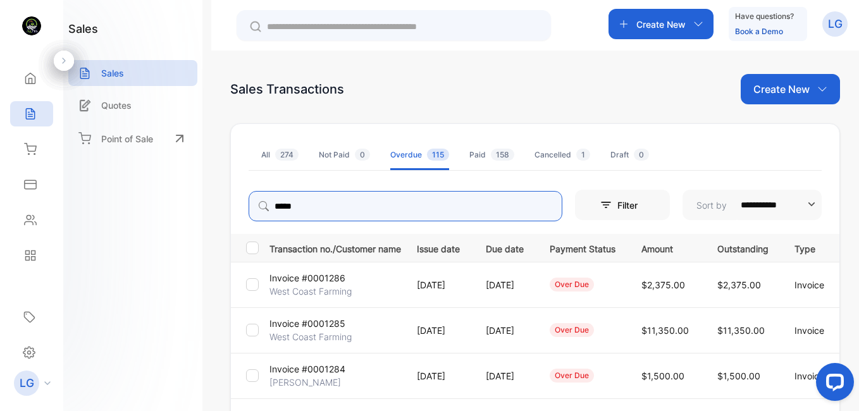
click at [521, 205] on input "*****" at bounding box center [406, 206] width 314 height 30
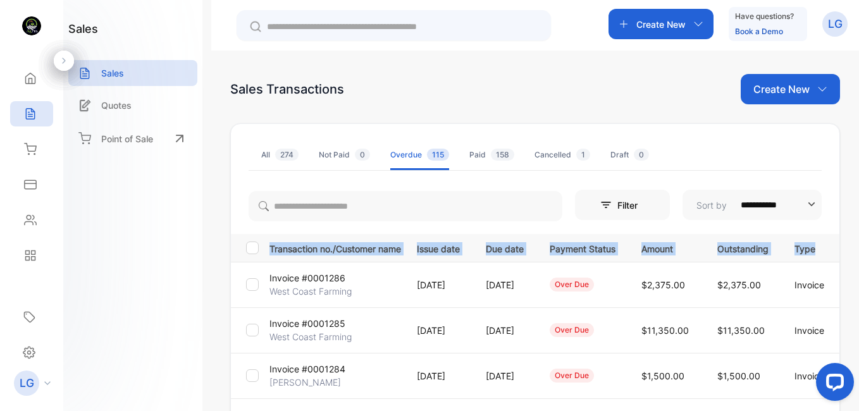
drag, startPoint x: 859, startPoint y: 215, endPoint x: 859, endPoint y: 244, distance: 29.1
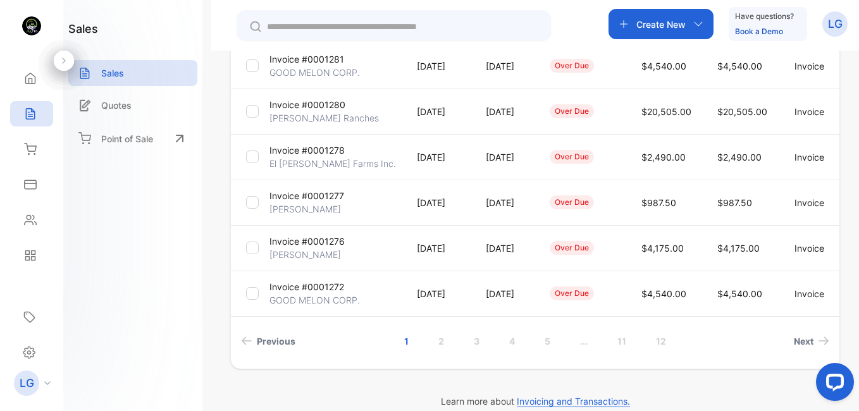
scroll to position [418, 0]
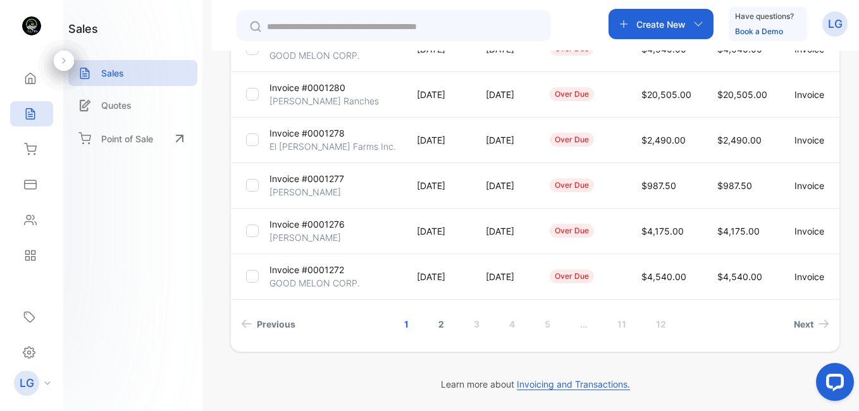
click at [439, 318] on link "2" at bounding box center [441, 324] width 36 height 23
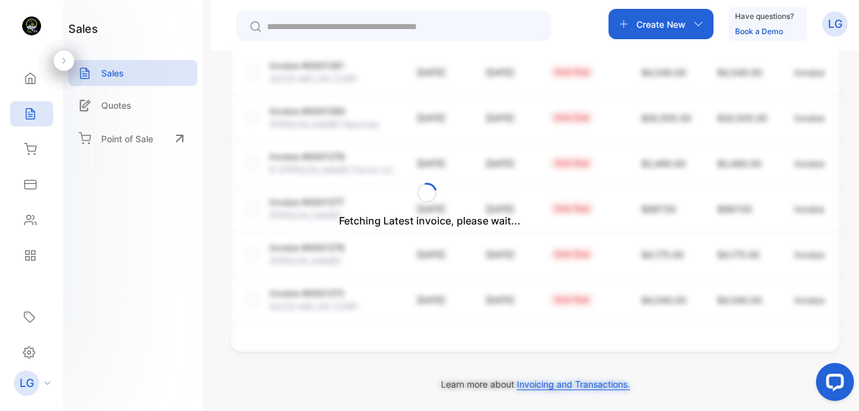
scroll to position [395, 0]
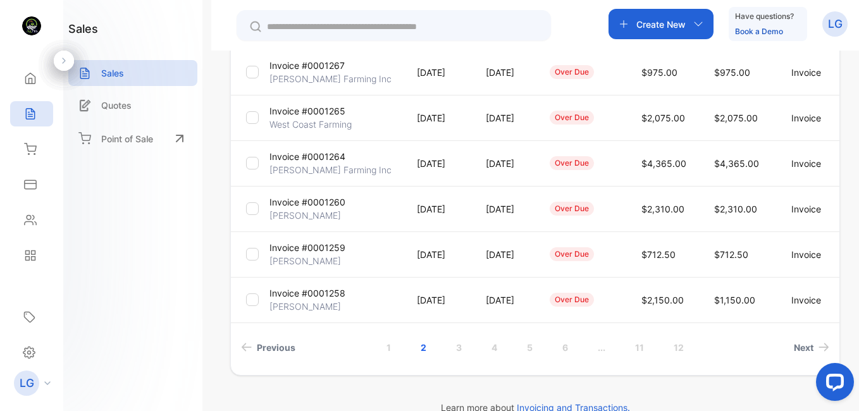
click at [321, 152] on p "Invoice #0001264" at bounding box center [308, 156] width 76 height 13
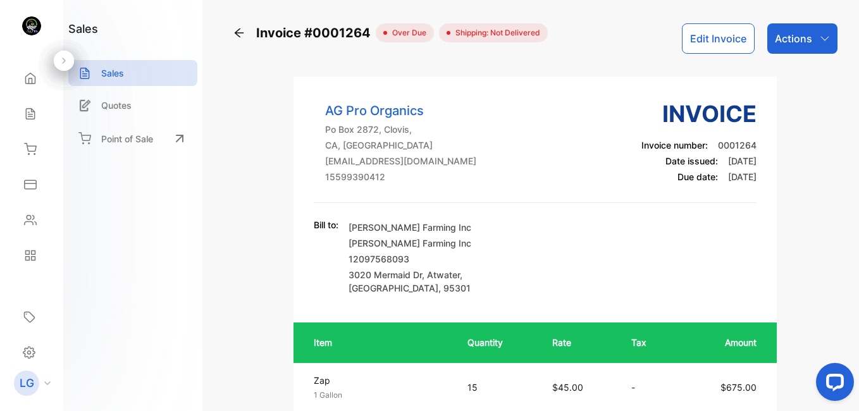
click at [246, 29] on div "Invoice #0001264" at bounding box center [304, 32] width 143 height 19
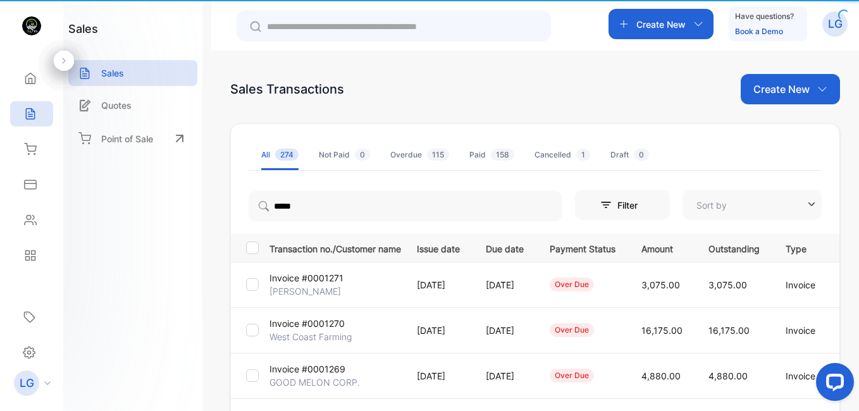
type input "**********"
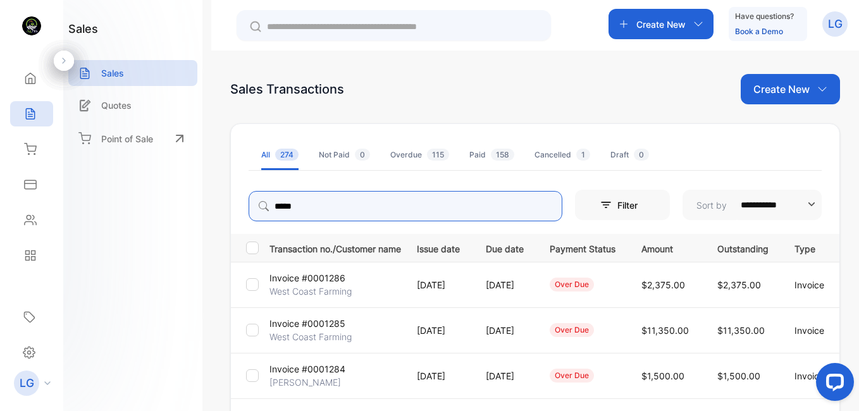
click at [523, 206] on input "*****" at bounding box center [406, 206] width 314 height 30
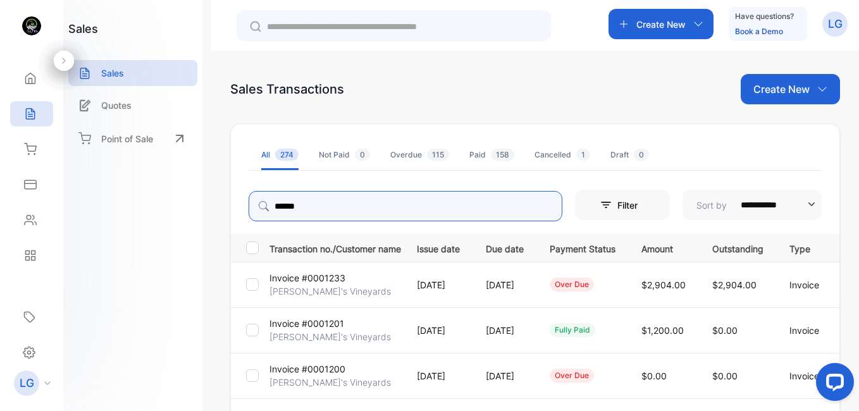
type input "******"
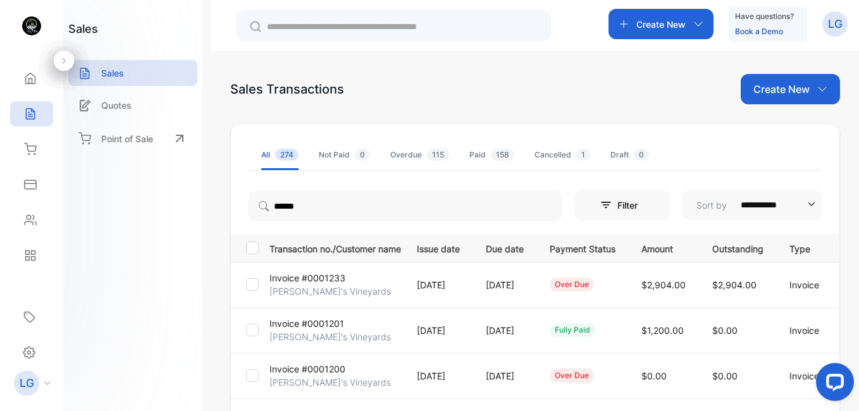
click at [324, 300] on td "Invoice #0001233 Angelo's Vineyards" at bounding box center [333, 285] width 137 height 46
click at [323, 287] on p "Angelo's Vineyards" at bounding box center [331, 291] width 122 height 13
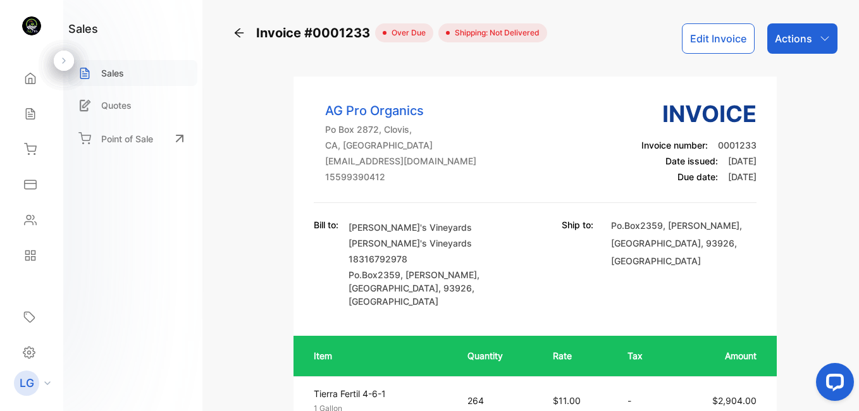
click at [115, 68] on p "Sales" at bounding box center [112, 72] width 23 height 13
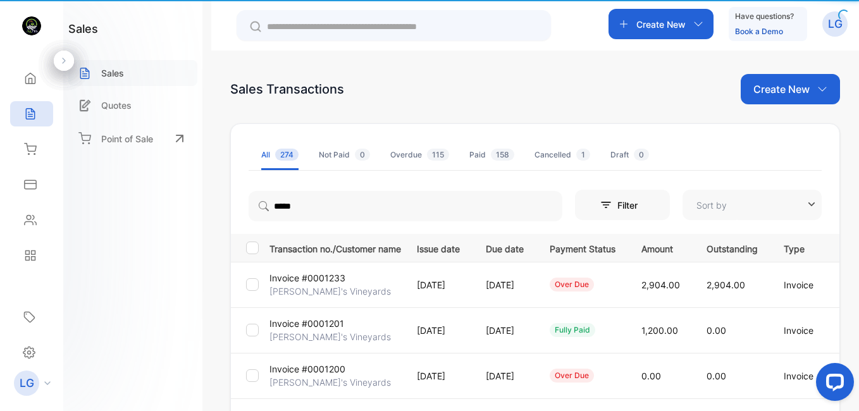
type input "**********"
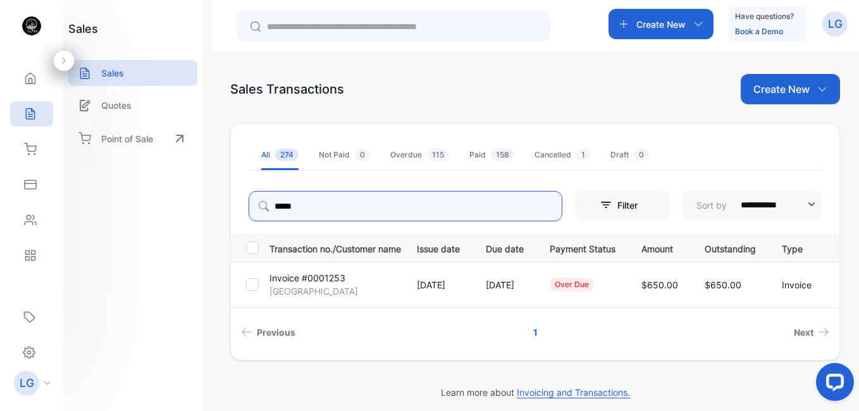
click at [521, 206] on input "*****" at bounding box center [406, 206] width 314 height 30
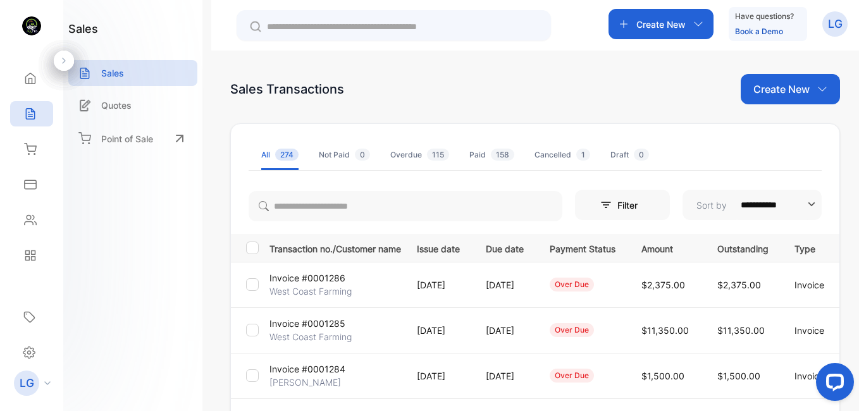
click at [475, 149] on div "Paid 158" at bounding box center [492, 154] width 45 height 11
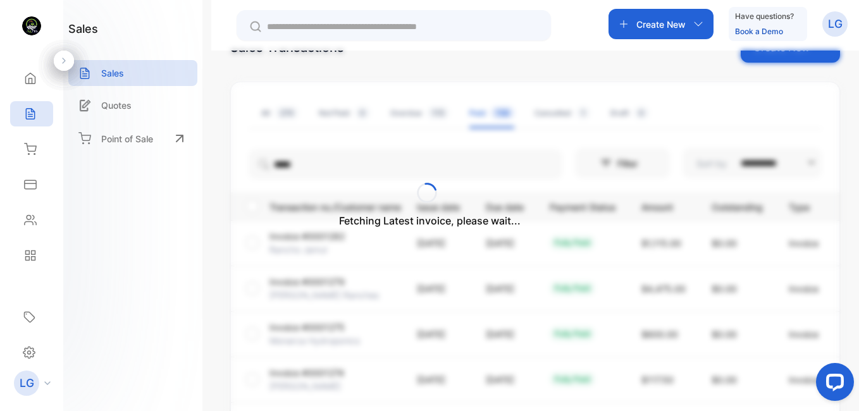
scroll to position [8, 0]
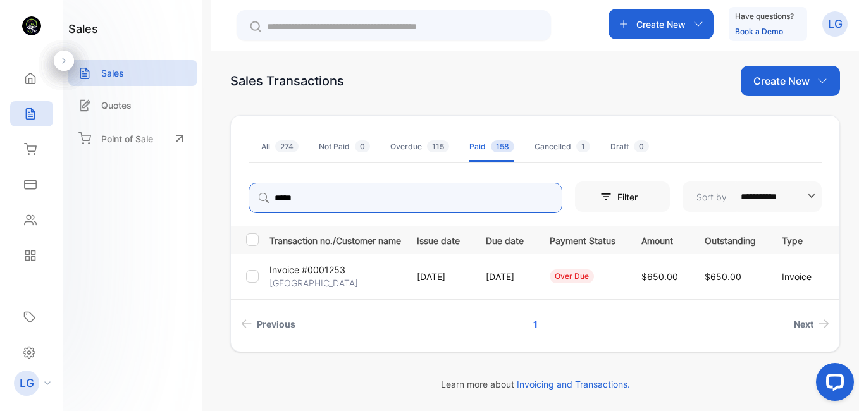
click at [523, 199] on input "*****" at bounding box center [406, 198] width 314 height 30
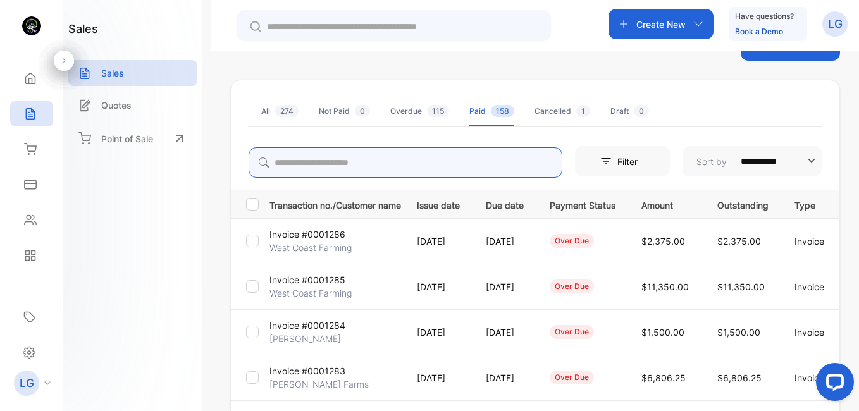
scroll to position [0, 0]
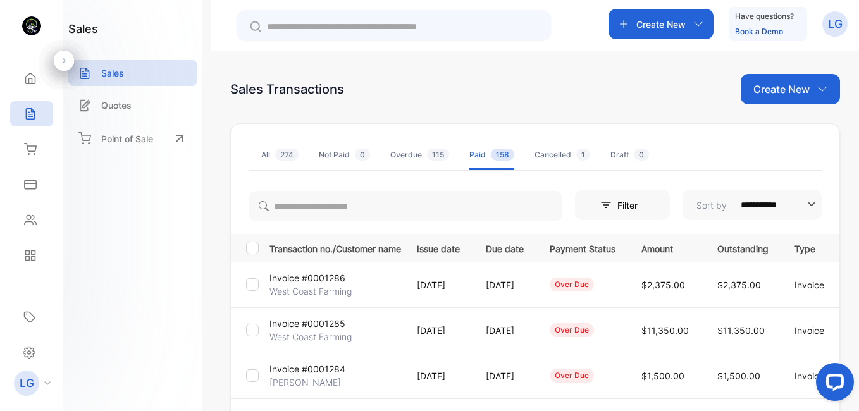
click at [501, 161] on li "Paid 158" at bounding box center [492, 155] width 45 height 30
drag, startPoint x: 0, startPoint y: 0, endPoint x: 481, endPoint y: 171, distance: 510.6
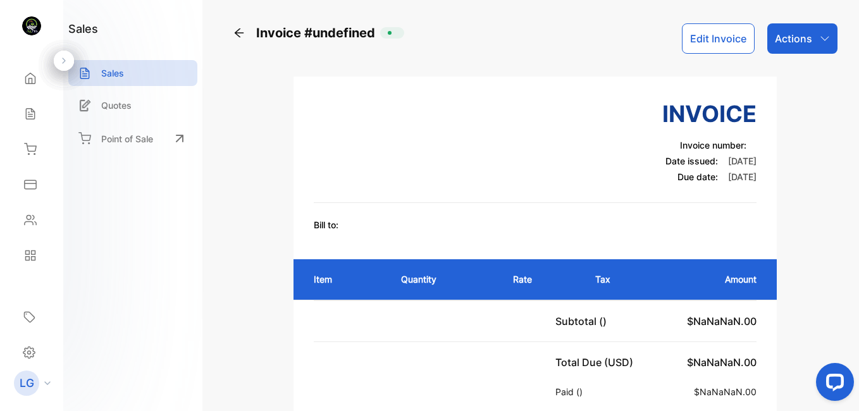
click at [483, 169] on div "Invoice Invoice number: Date issued: [DATE] Due date: [DATE]" at bounding box center [536, 150] width 444 height 106
